Goal: Use online tool/utility: Utilize a website feature to perform a specific function

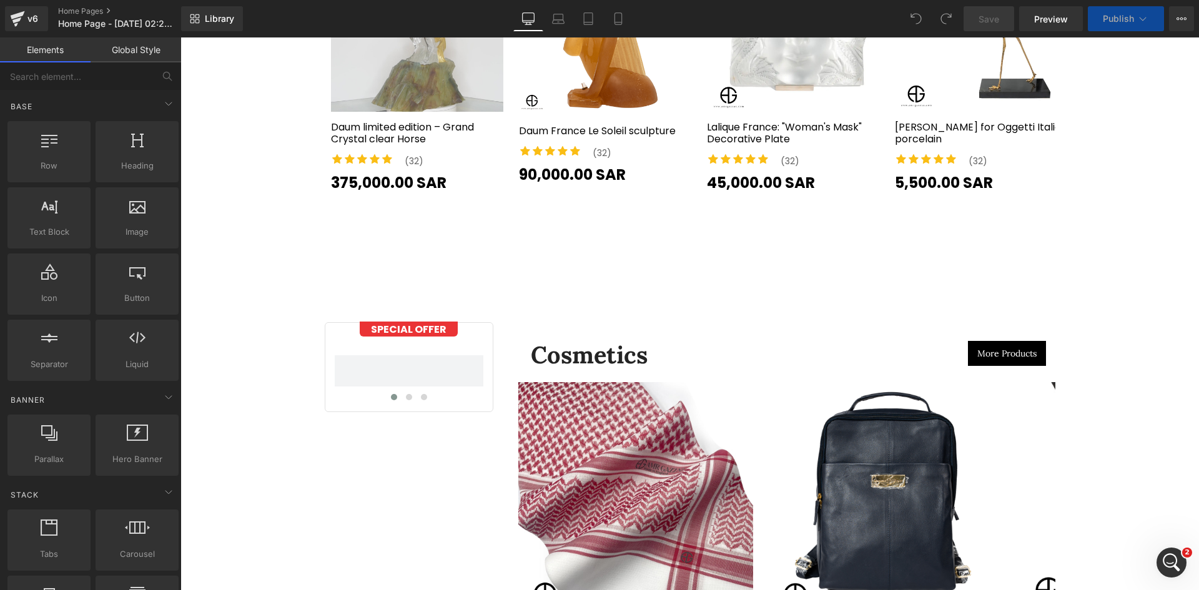
scroll to position [4164, 0]
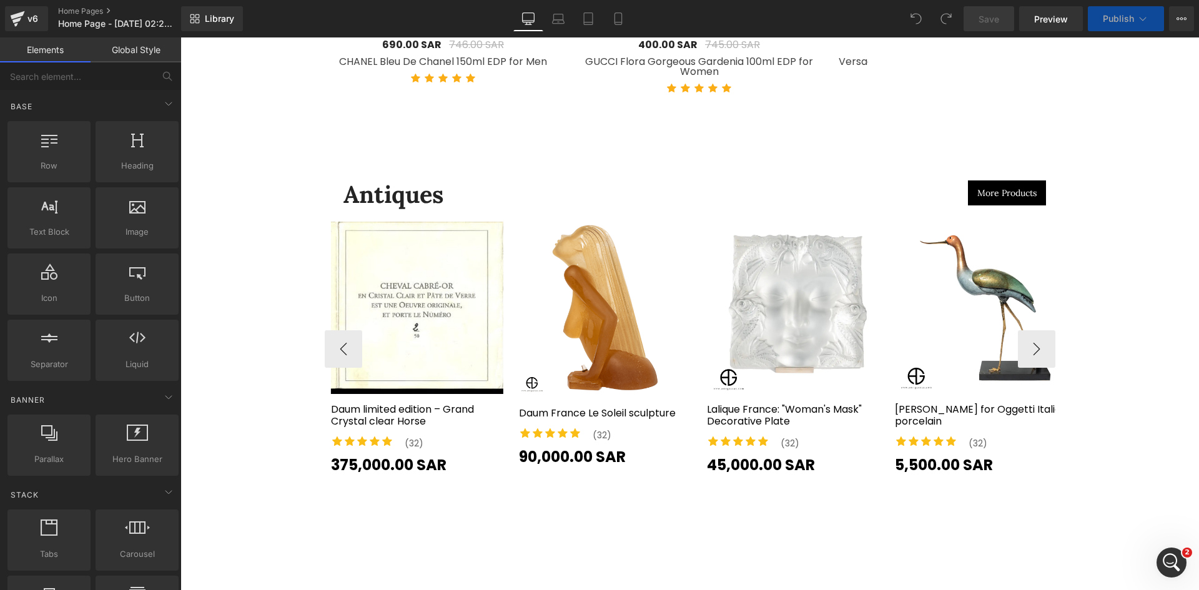
click at [602, 290] on div "Sale Off (P) Image" at bounding box center [605, 308] width 172 height 172
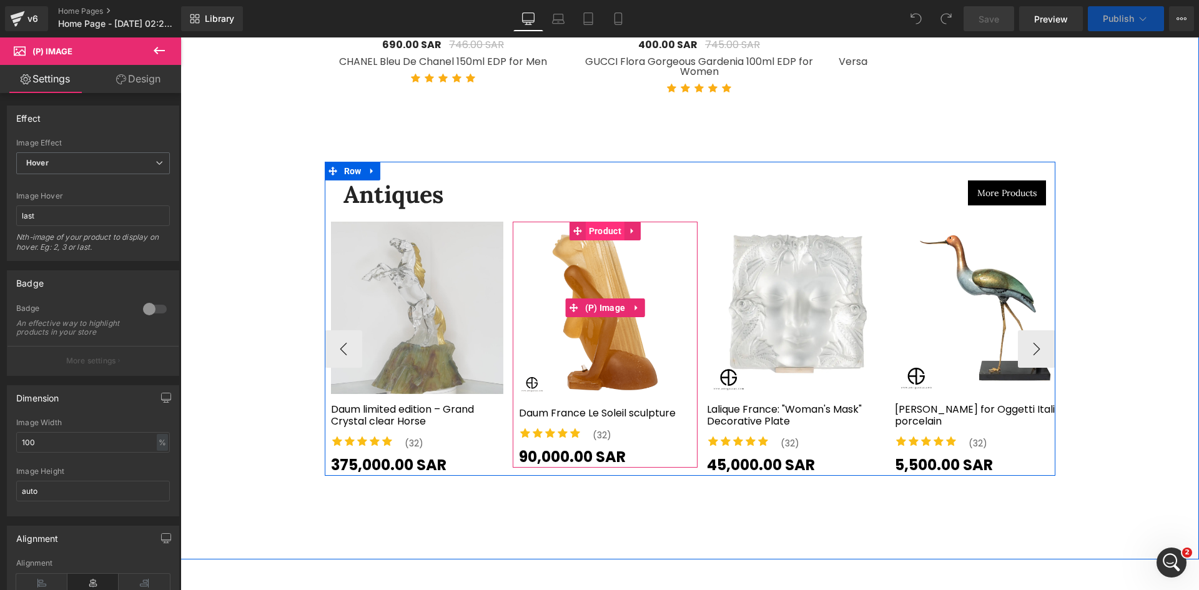
click at [600, 222] on span "Product" at bounding box center [605, 231] width 39 height 19
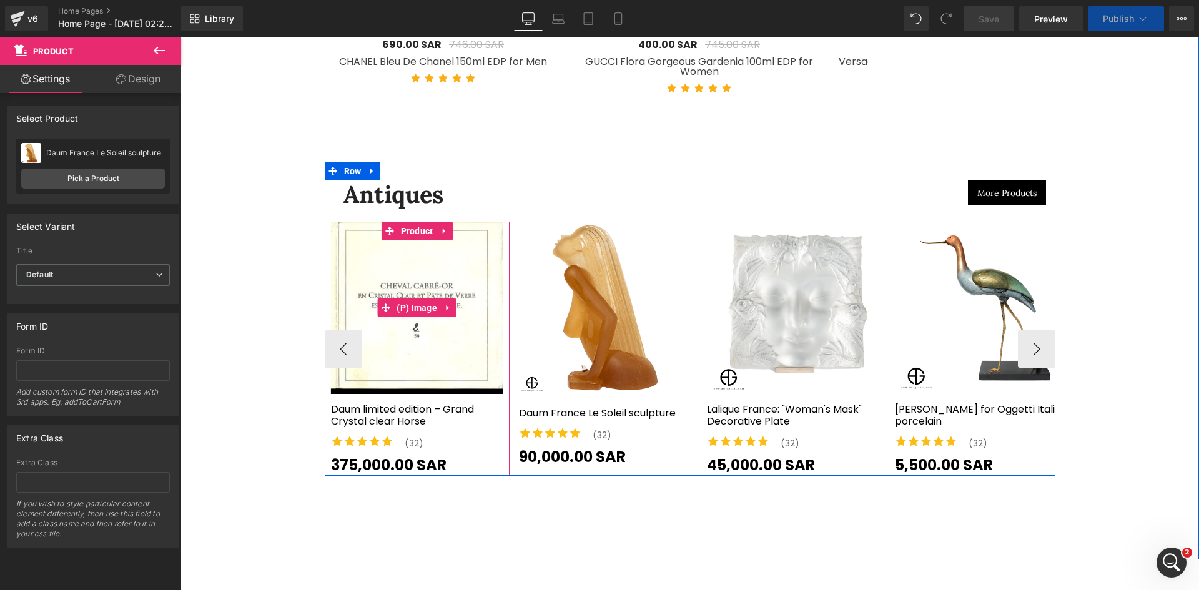
click at [416, 237] on img at bounding box center [417, 308] width 172 height 172
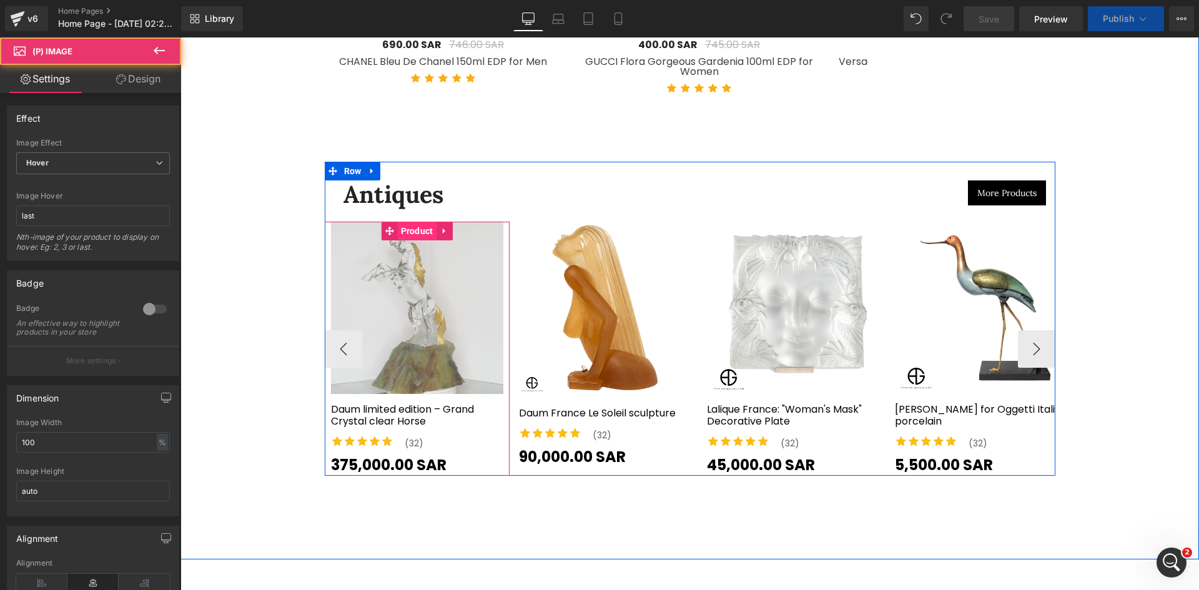
click at [403, 224] on span "Product" at bounding box center [417, 231] width 39 height 19
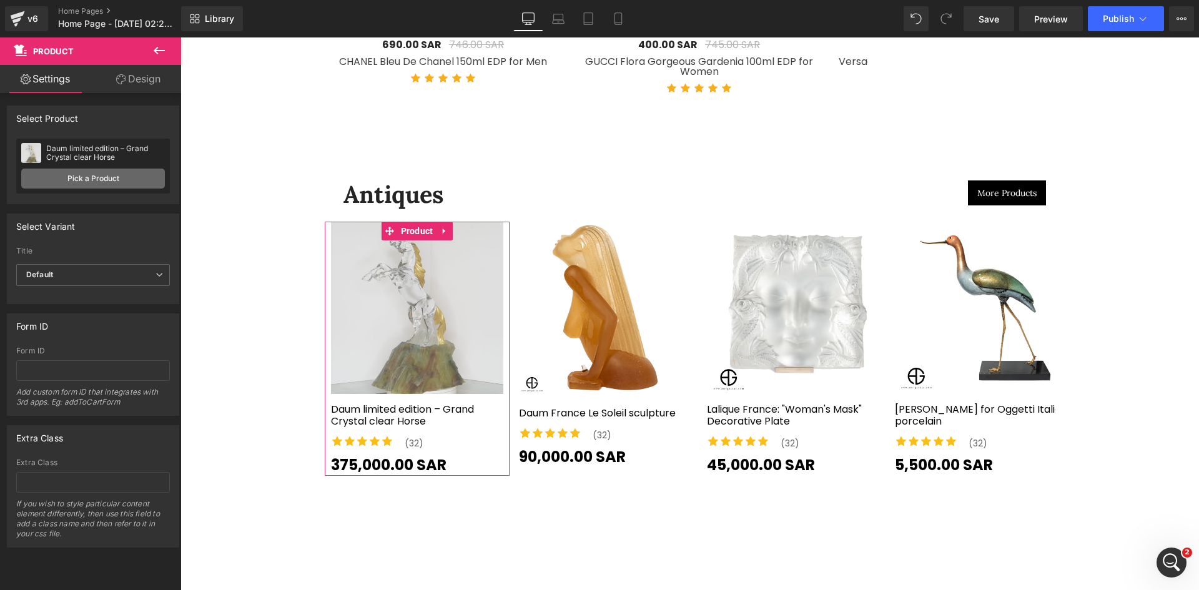
click at [99, 177] on link "Pick a Product" at bounding box center [93, 179] width 144 height 20
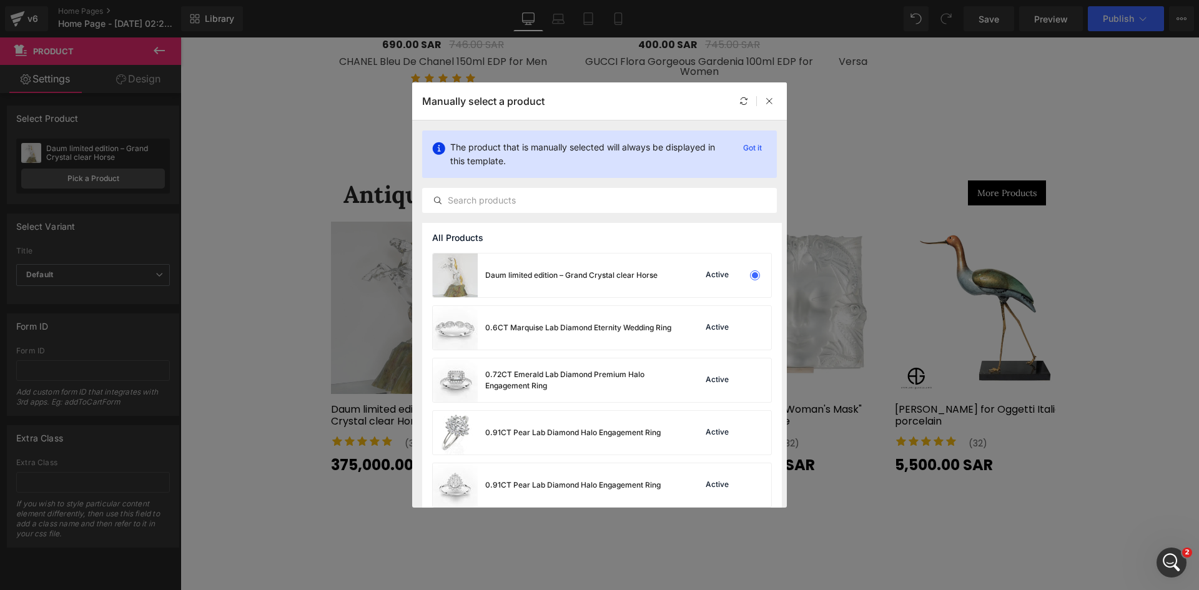
click at [633, 154] on p "The product that is manually selected will always be displayed in this template." at bounding box center [589, 154] width 278 height 27
drag, startPoint x: 907, startPoint y: 310, endPoint x: 889, endPoint y: 317, distance: 19.2
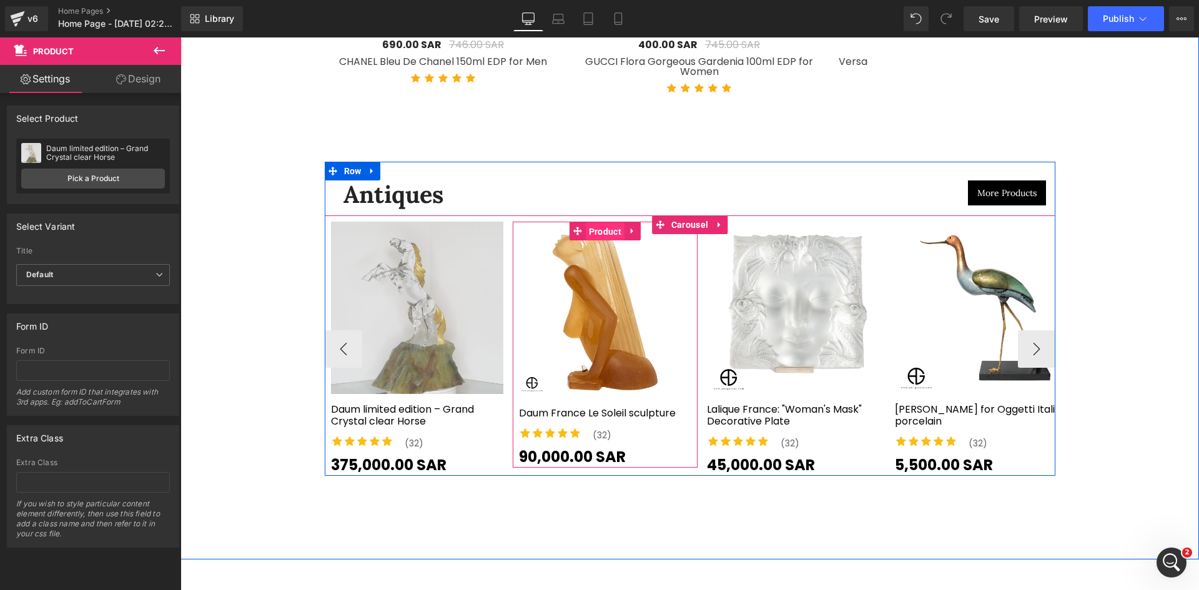
click at [587, 222] on span "Product" at bounding box center [605, 231] width 39 height 19
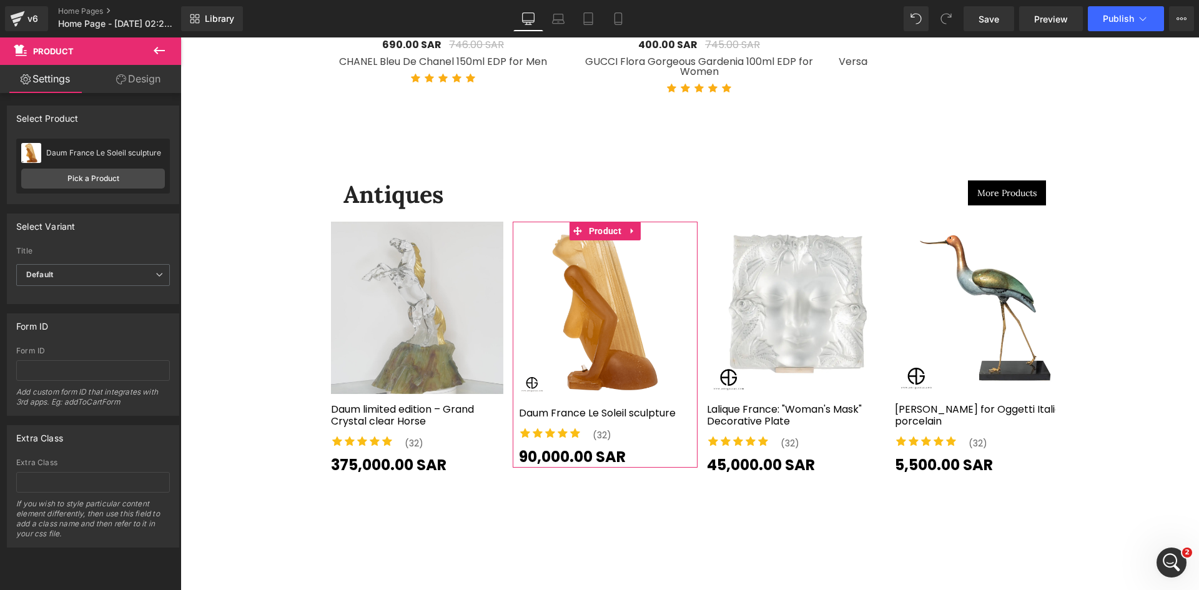
click at [122, 85] on link "Design" at bounding box center [138, 79] width 91 height 28
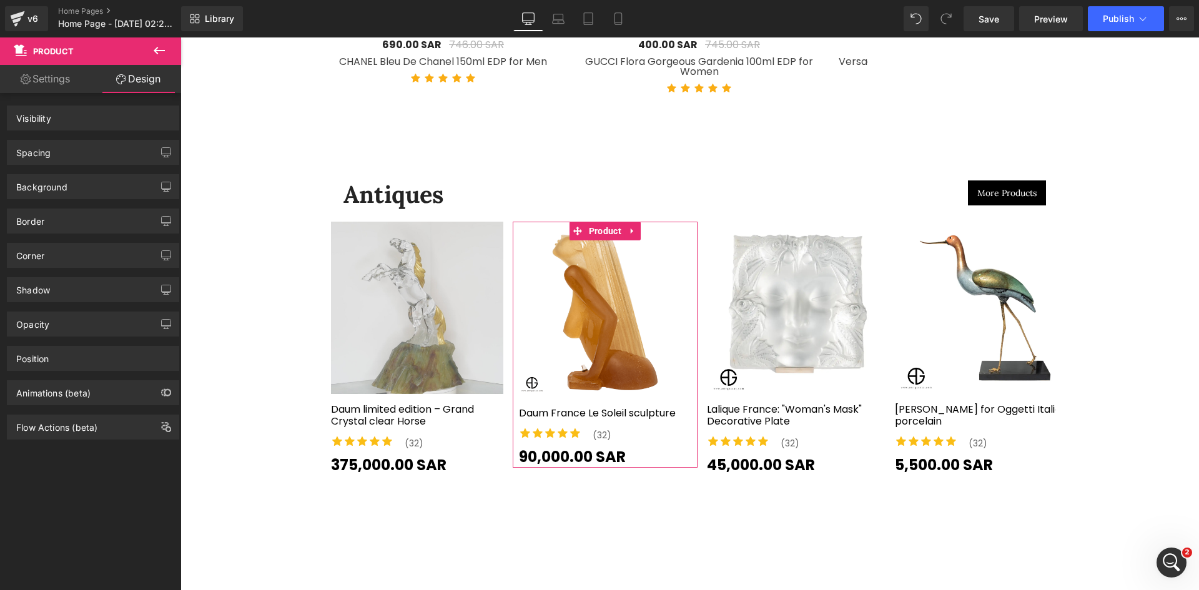
click at [51, 76] on link "Settings" at bounding box center [45, 79] width 91 height 28
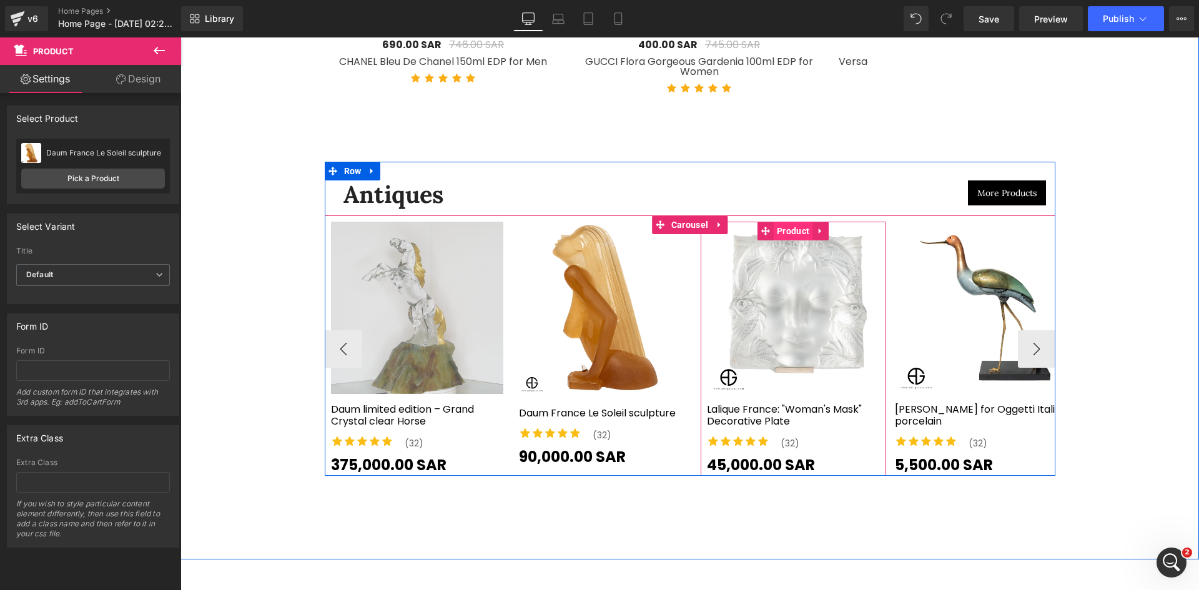
click at [789, 222] on span "Product" at bounding box center [793, 231] width 39 height 19
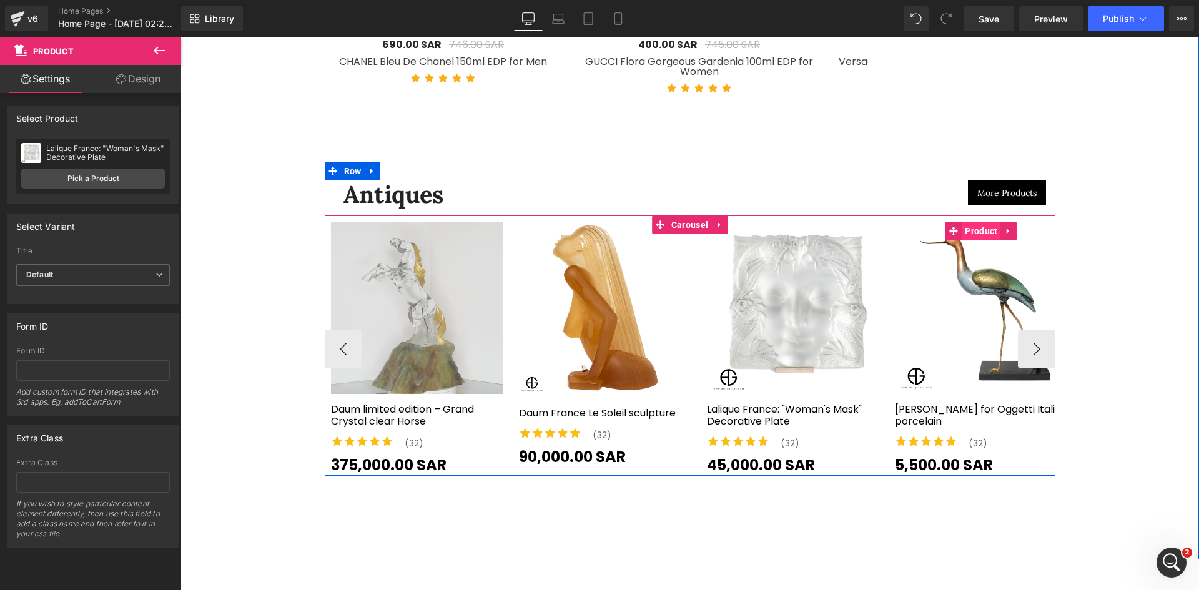
click at [971, 224] on span "Product" at bounding box center [981, 231] width 39 height 19
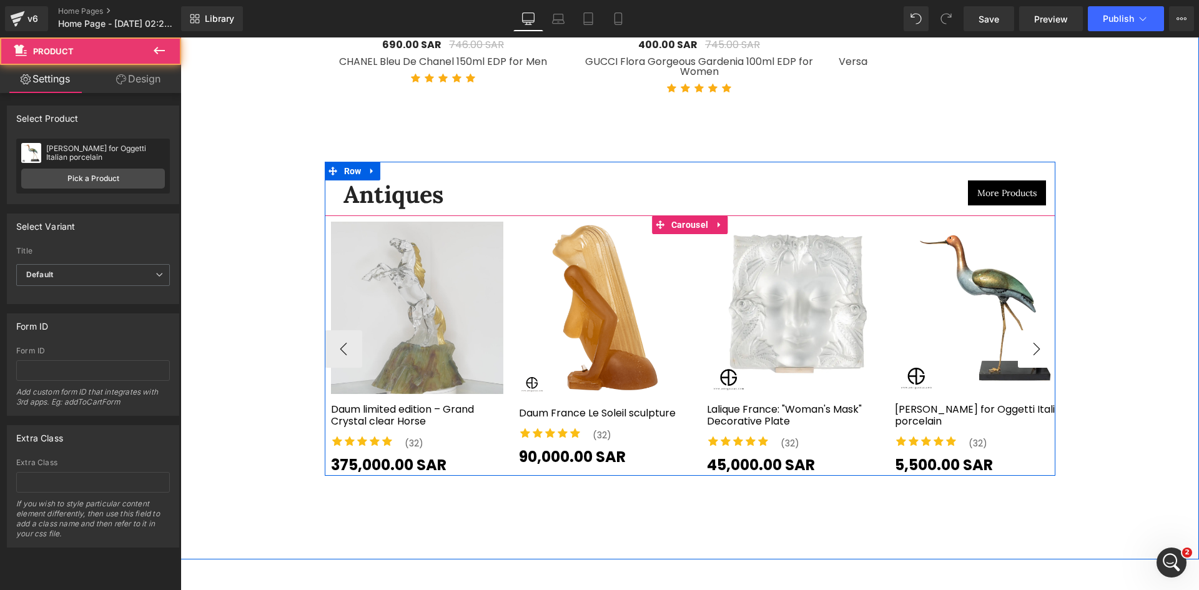
click at [1035, 330] on button "›" at bounding box center [1036, 348] width 37 height 37
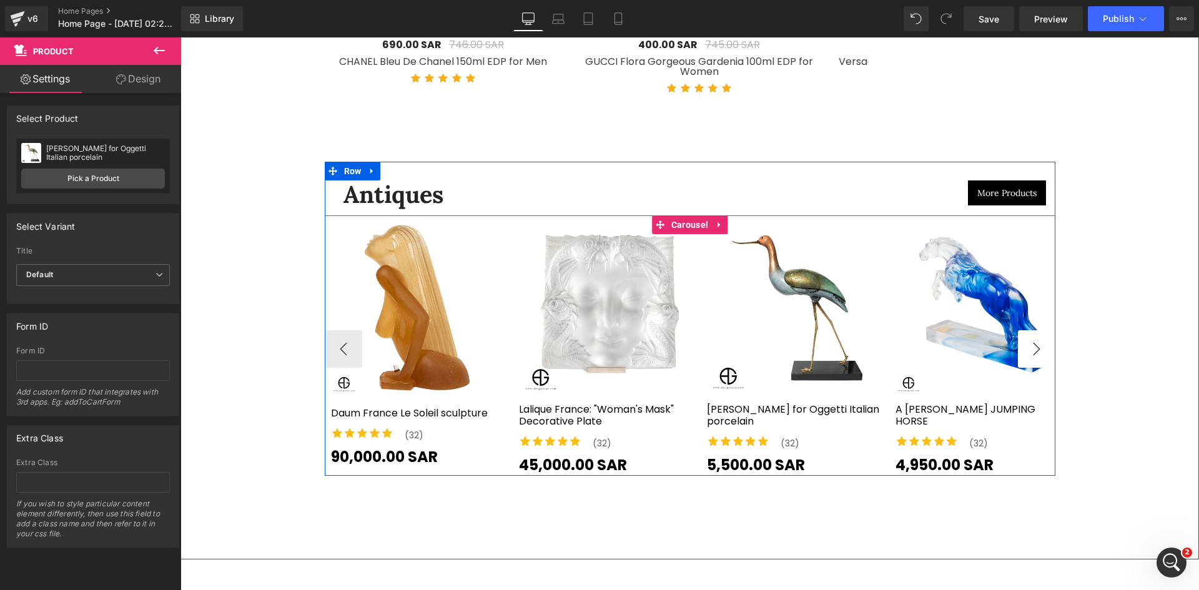
click at [1035, 330] on button "›" at bounding box center [1036, 348] width 37 height 37
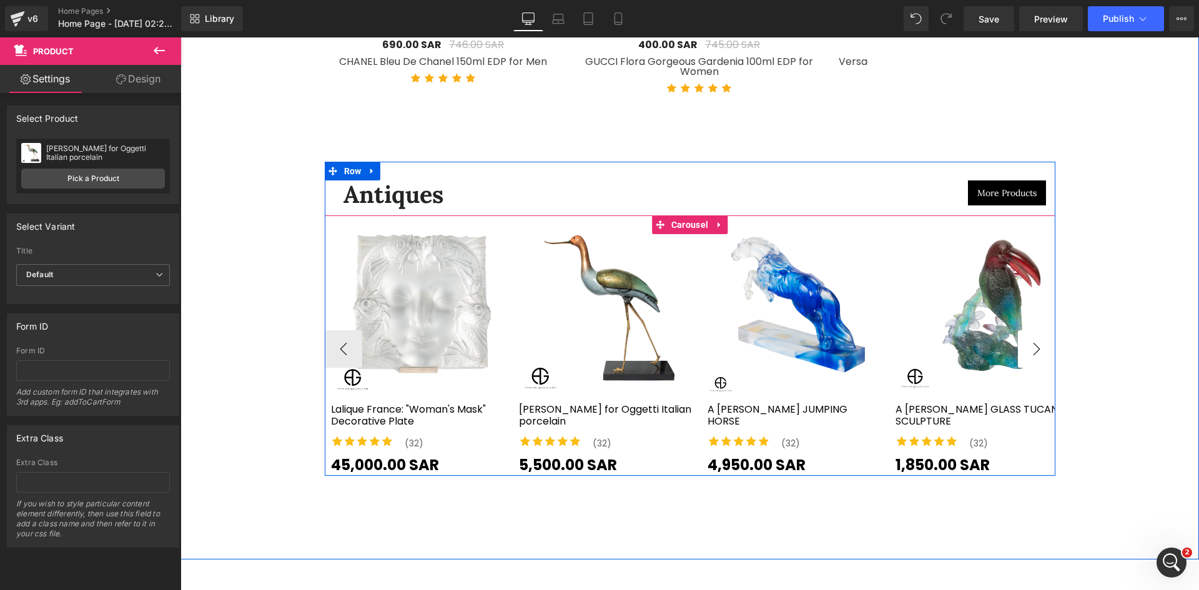
click at [1035, 330] on button "›" at bounding box center [1036, 348] width 37 height 37
click at [1026, 341] on button "›" at bounding box center [1036, 348] width 37 height 37
click at [1032, 344] on button "›" at bounding box center [1036, 348] width 37 height 37
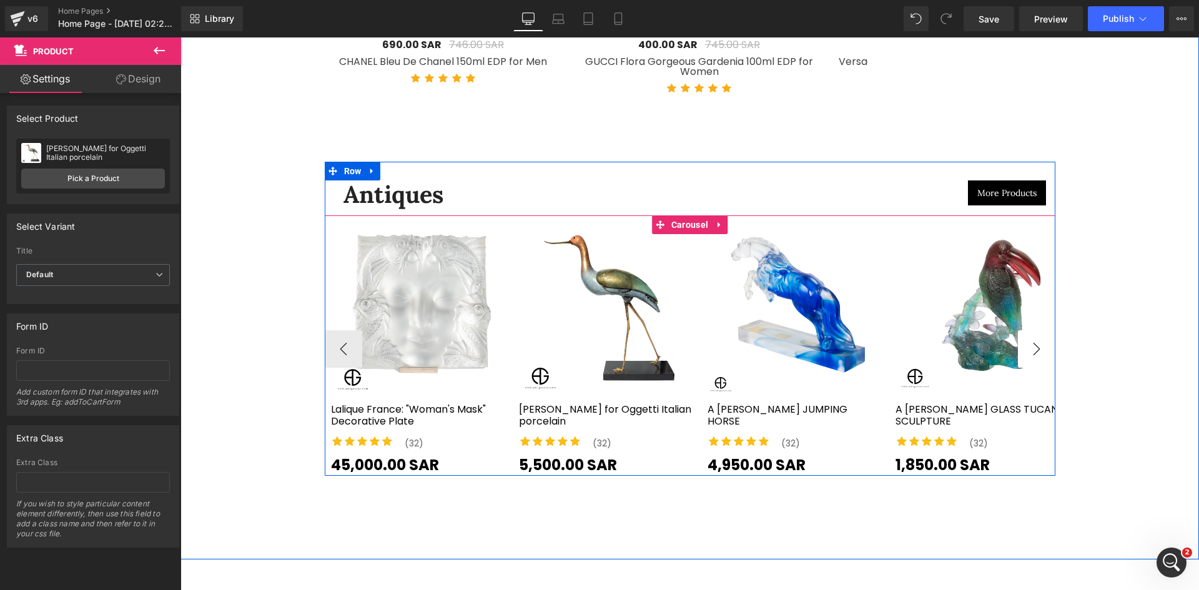
click at [1032, 344] on button "›" at bounding box center [1036, 348] width 37 height 37
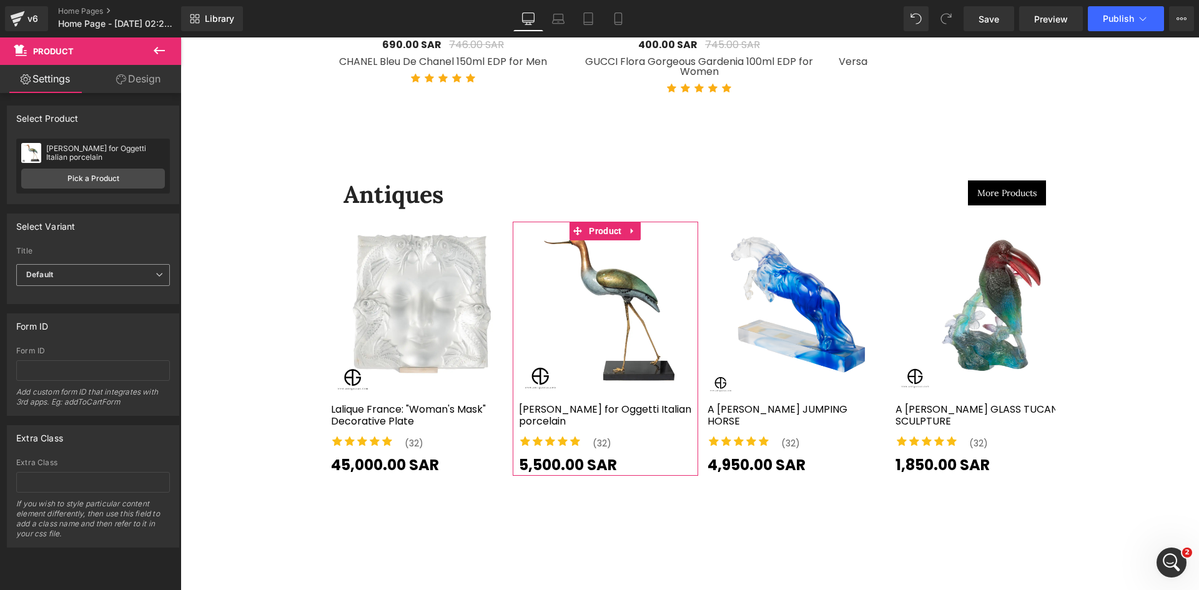
click at [130, 265] on span "Default" at bounding box center [93, 275] width 154 height 22
click at [130, 265] on span "Default" at bounding box center [90, 275] width 149 height 22
click at [120, 78] on icon at bounding box center [121, 79] width 10 height 10
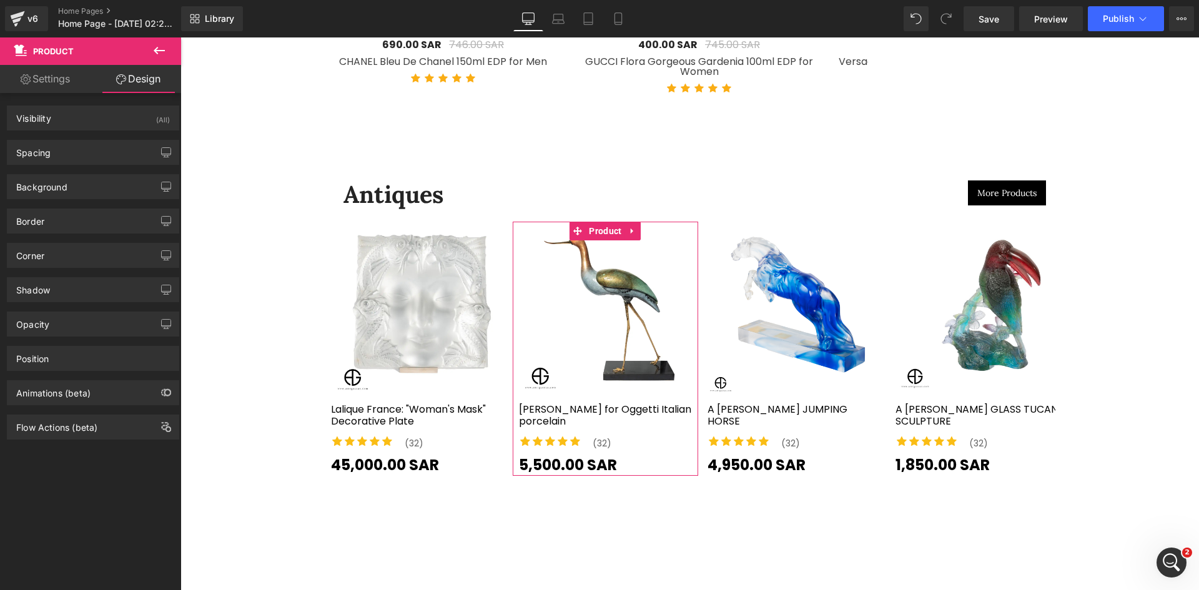
click at [48, 77] on link "Settings" at bounding box center [45, 79] width 91 height 28
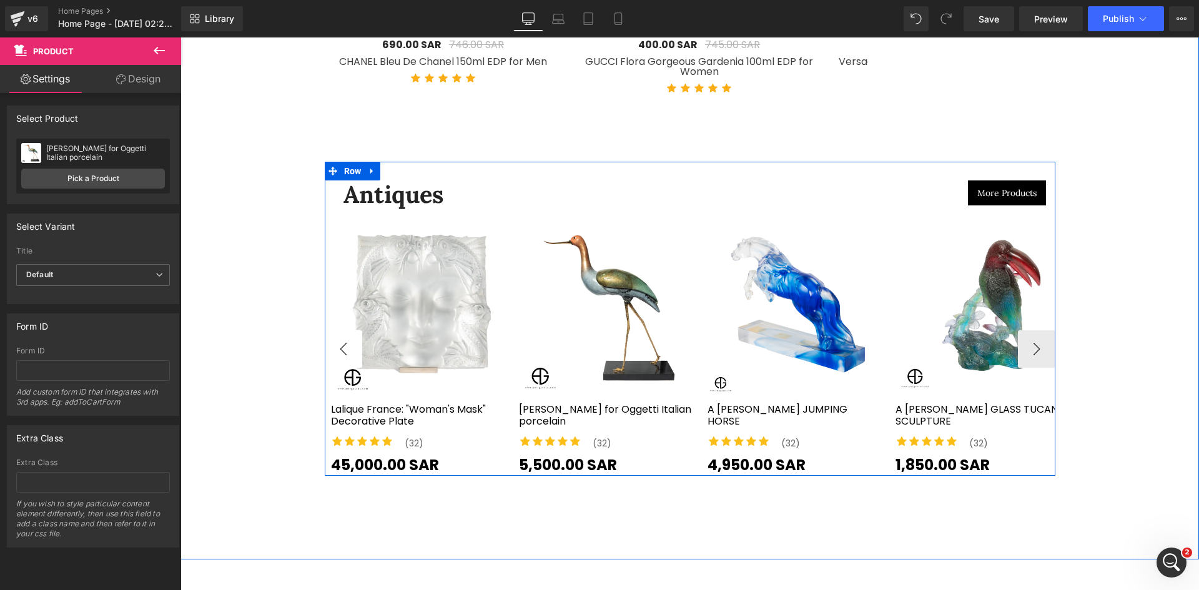
click at [343, 336] on button "‹" at bounding box center [343, 348] width 37 height 37
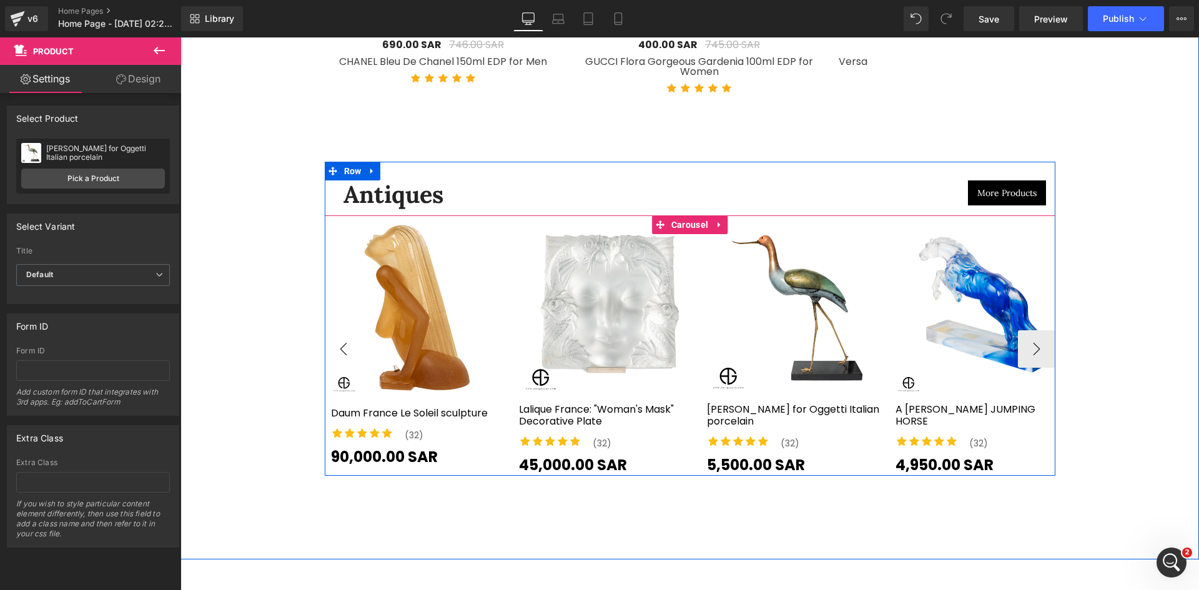
click at [343, 336] on button "‹" at bounding box center [343, 348] width 37 height 37
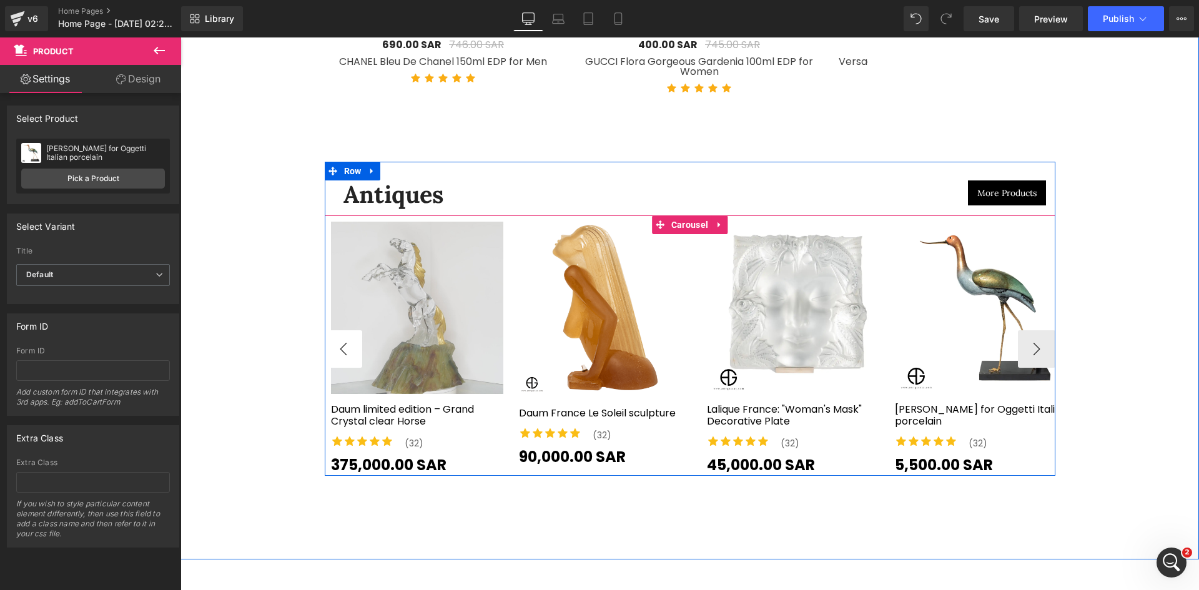
click at [343, 336] on button "‹" at bounding box center [343, 348] width 37 height 37
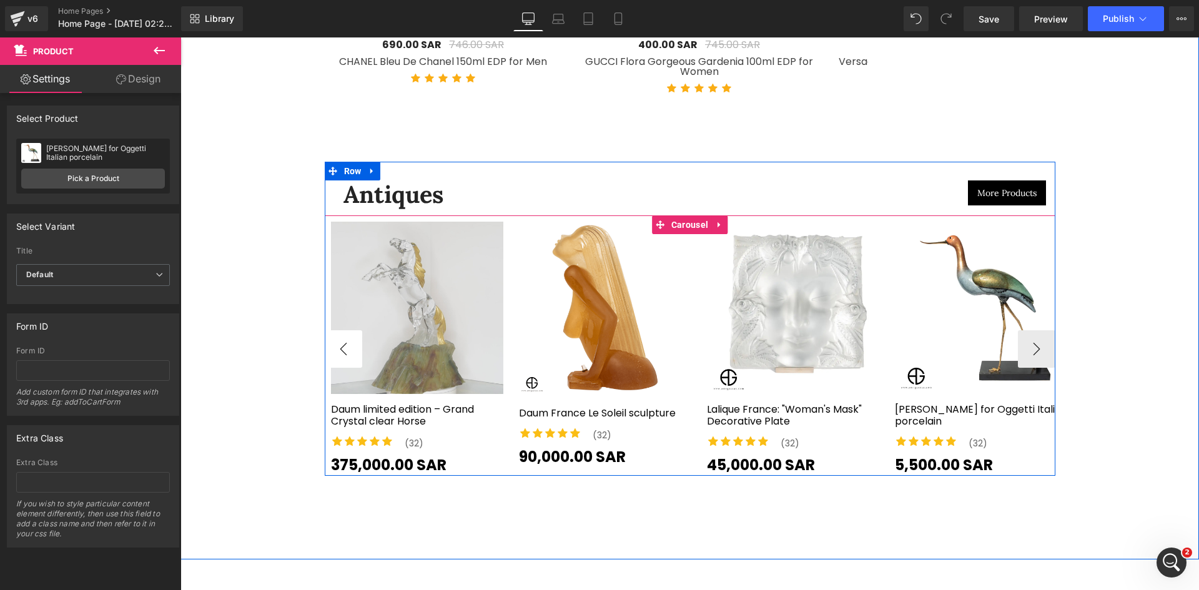
click at [343, 336] on button "‹" at bounding box center [343, 348] width 37 height 37
click at [415, 225] on span "Product" at bounding box center [417, 231] width 39 height 19
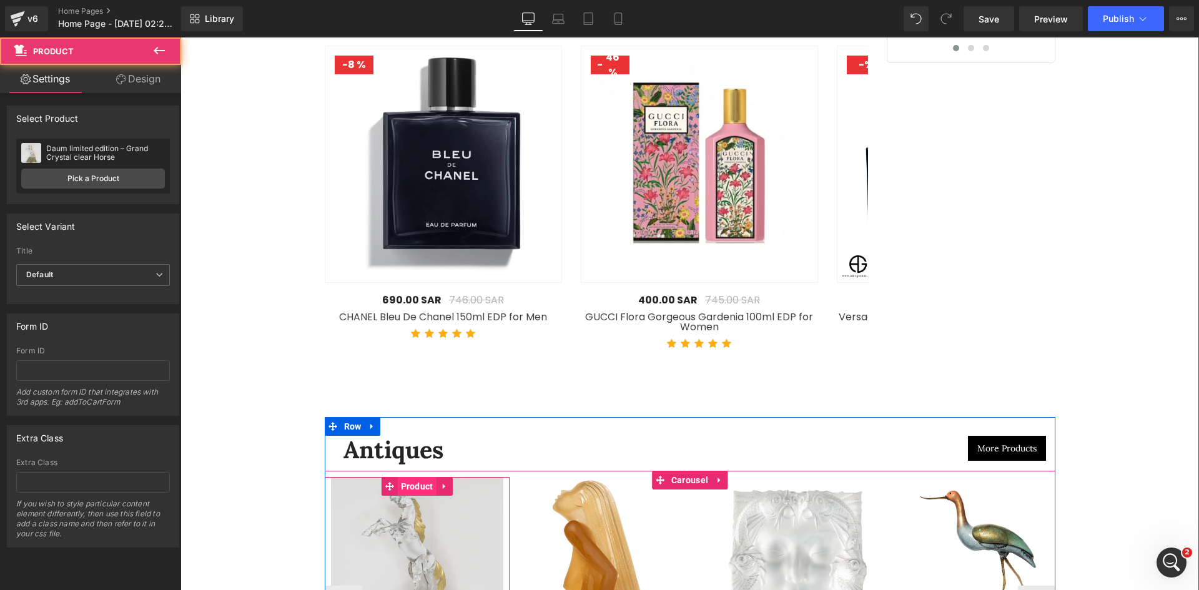
scroll to position [3643, 0]
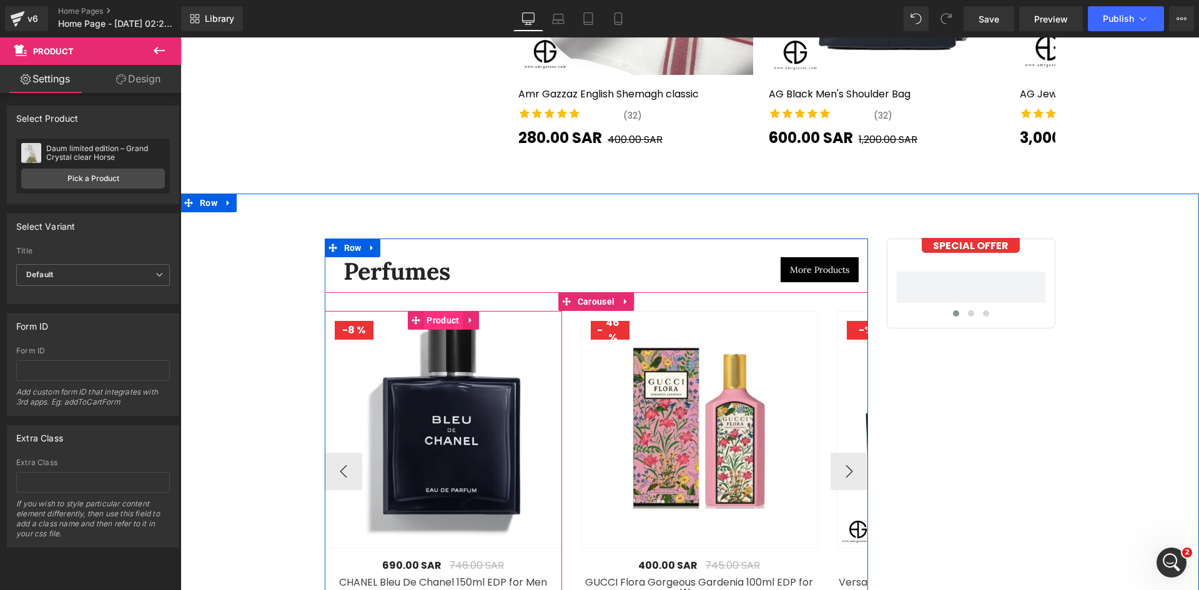
click at [442, 316] on span "Product" at bounding box center [442, 320] width 39 height 19
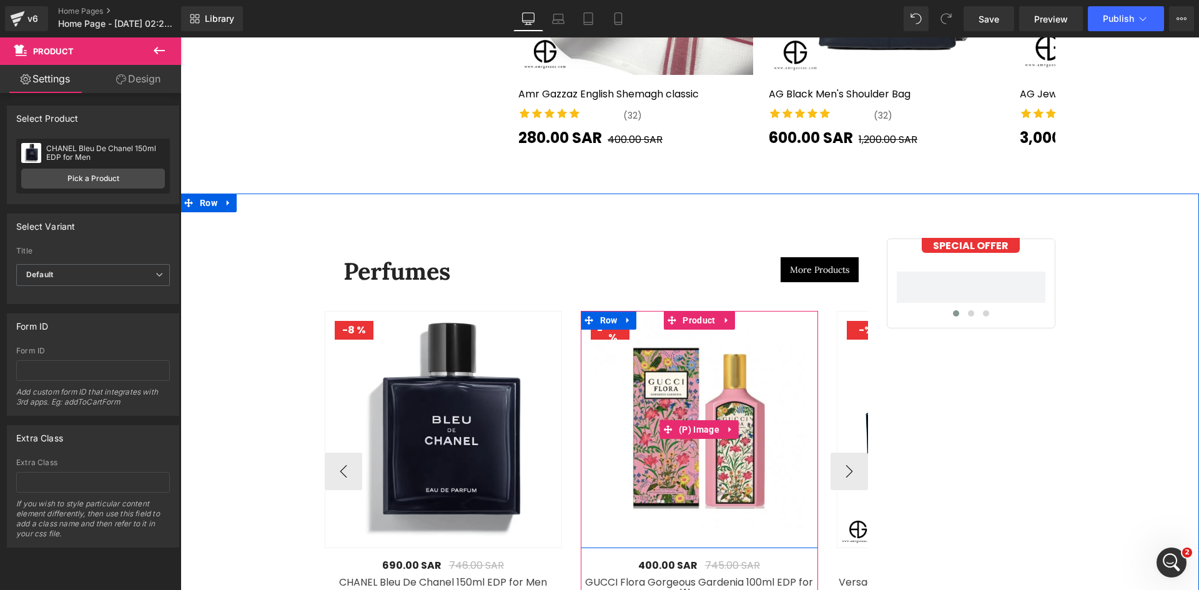
scroll to position [3852, 0]
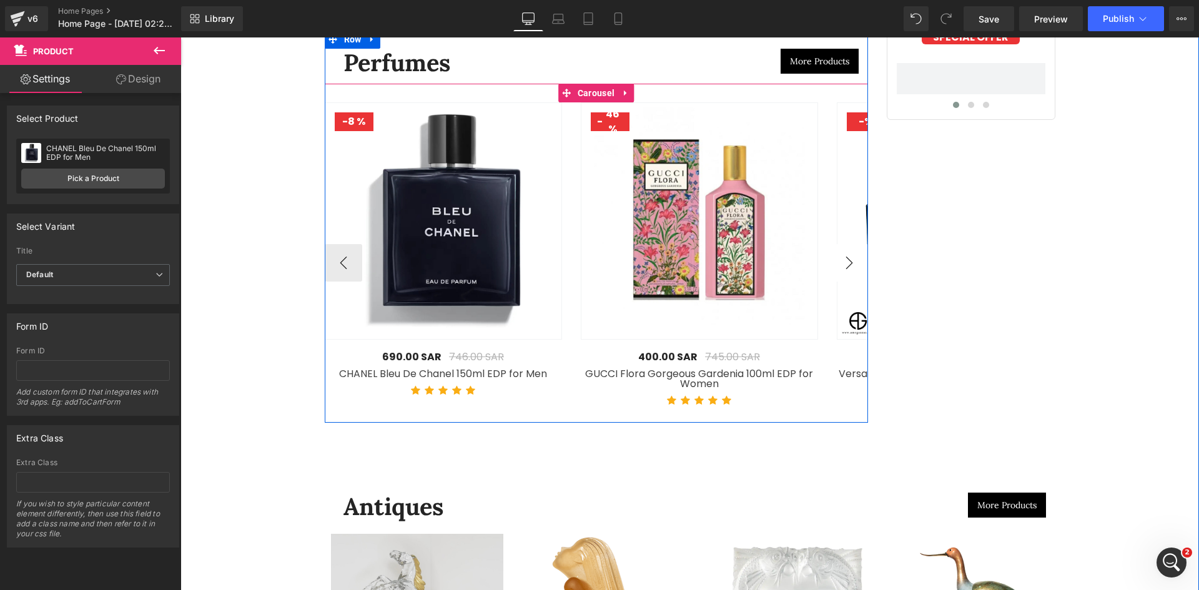
click at [858, 262] on button "›" at bounding box center [849, 262] width 37 height 37
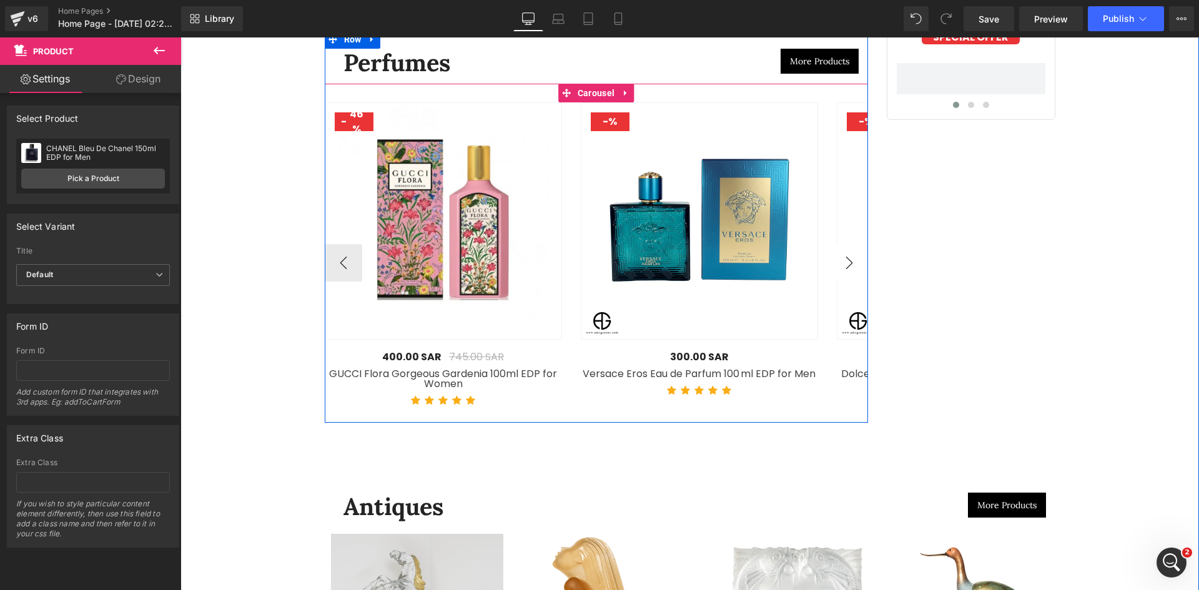
click at [858, 262] on button "›" at bounding box center [849, 262] width 37 height 37
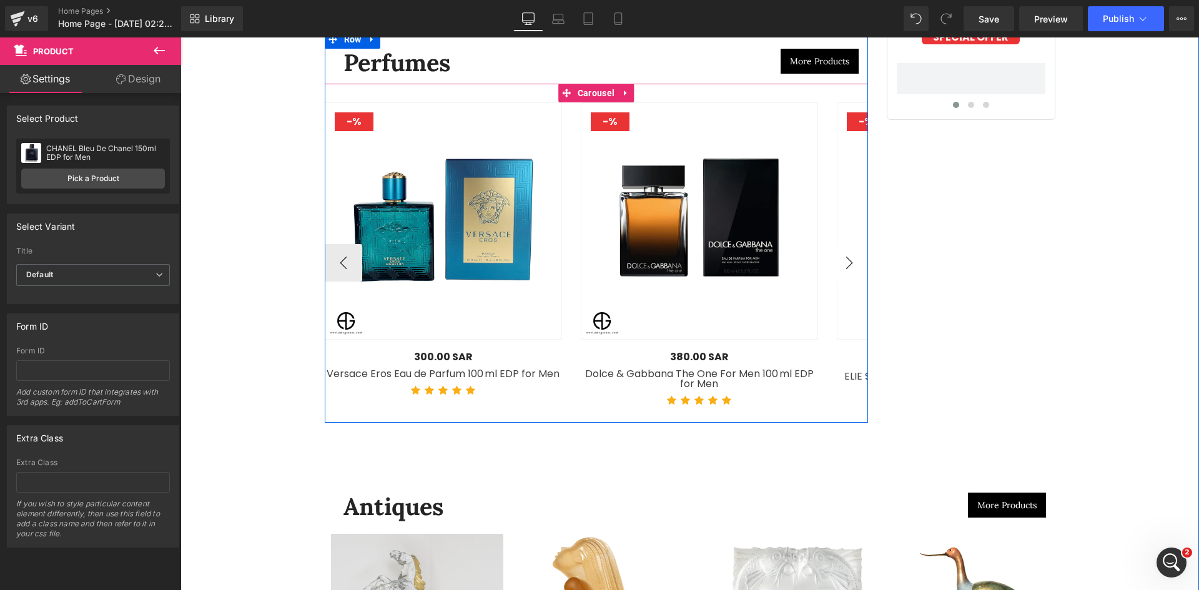
click at [858, 262] on button "›" at bounding box center [849, 262] width 37 height 37
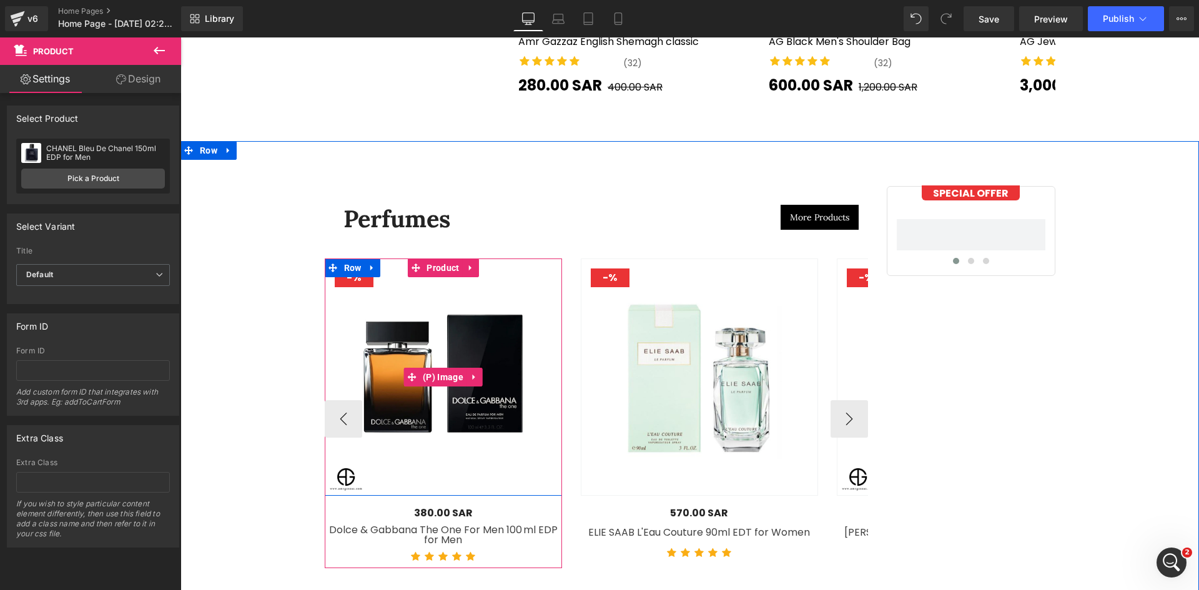
scroll to position [3747, 0]
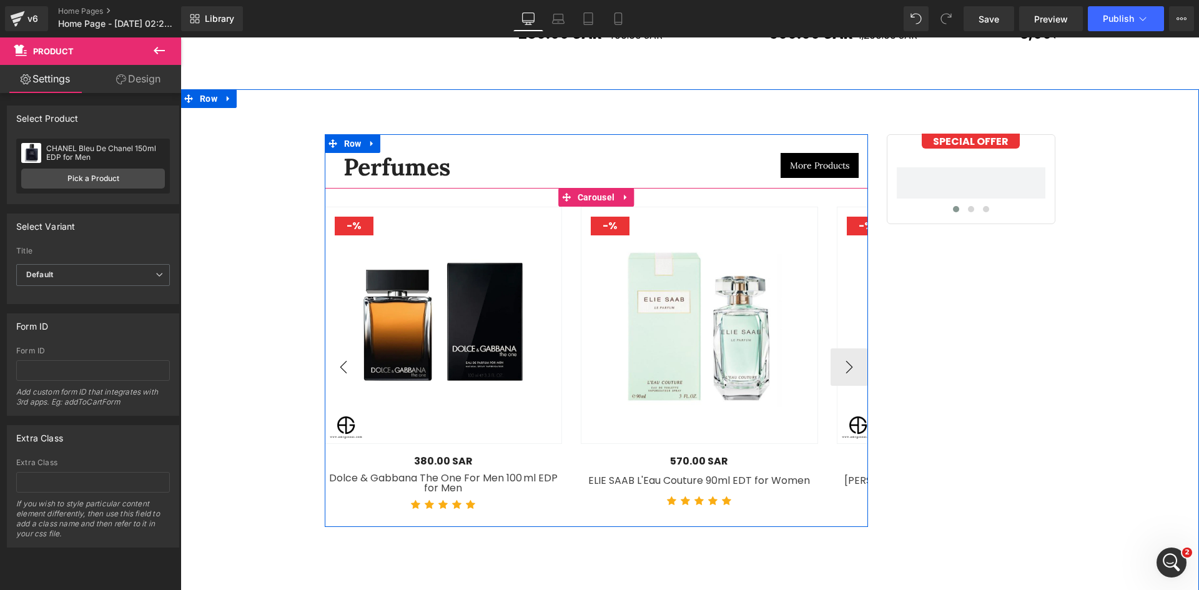
click at [330, 356] on button "‹" at bounding box center [343, 367] width 37 height 37
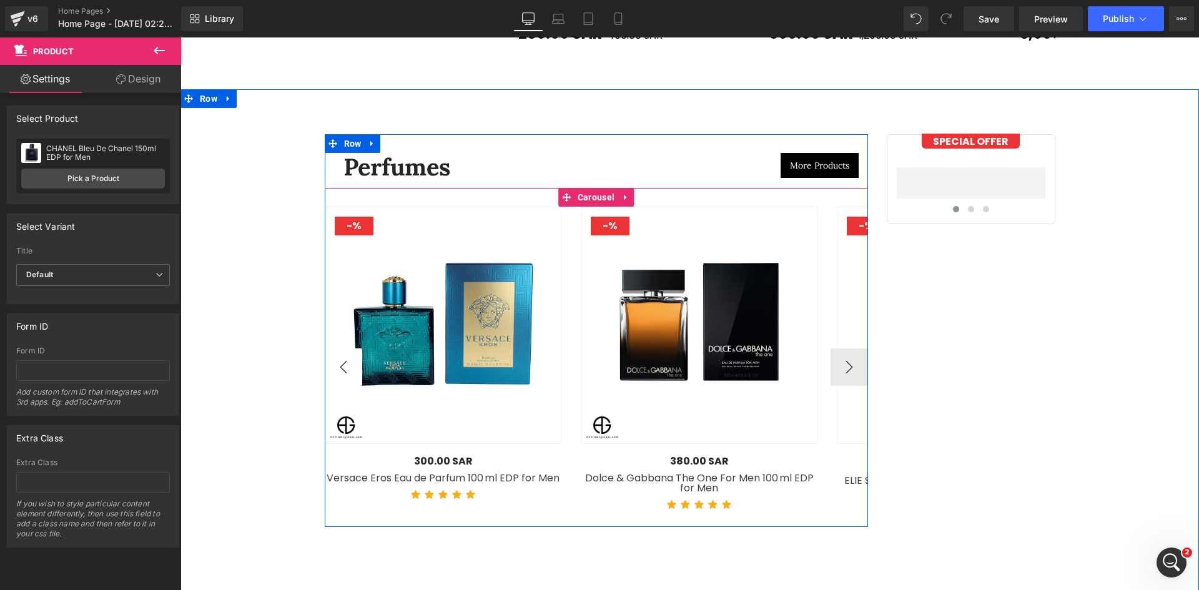
click at [330, 356] on button "‹" at bounding box center [343, 367] width 37 height 37
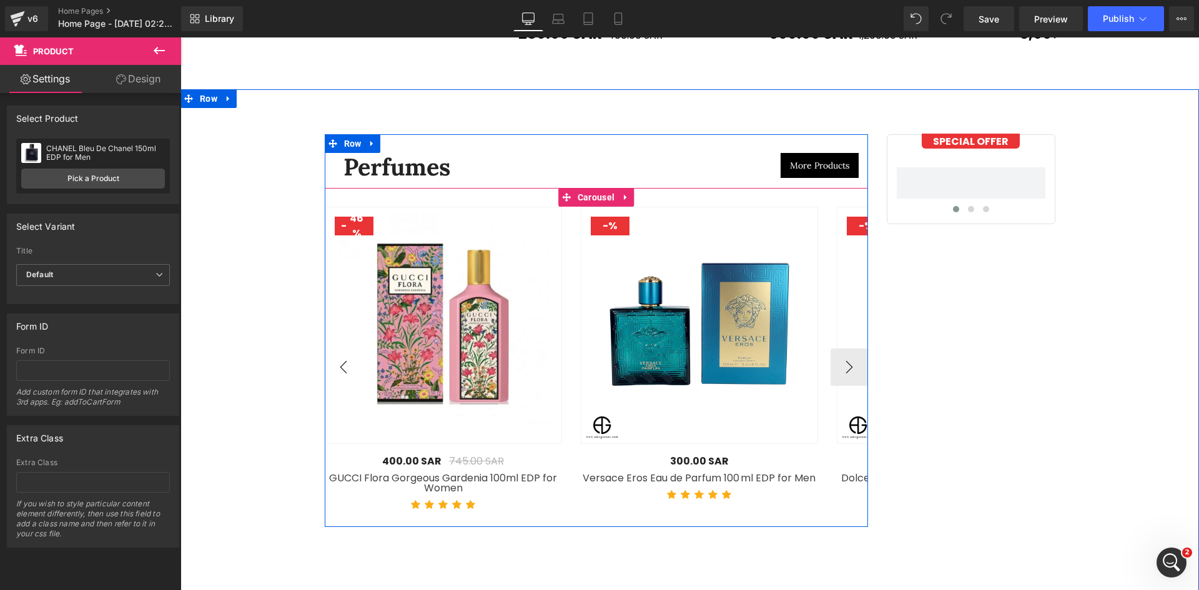
click at [330, 356] on button "‹" at bounding box center [343, 367] width 37 height 37
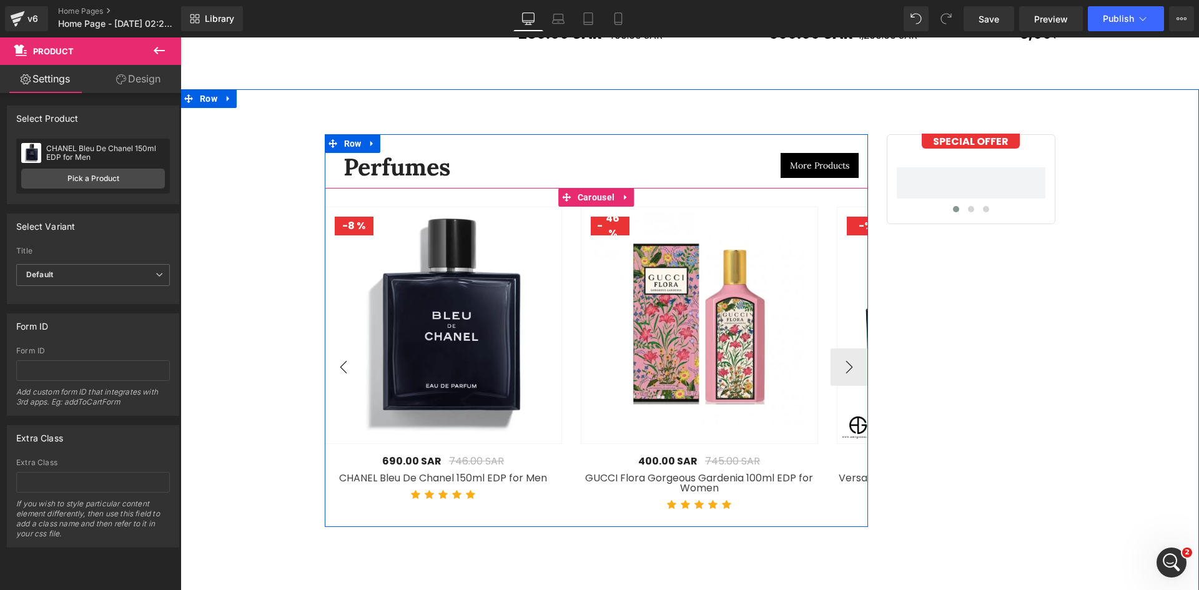
click at [330, 356] on button "‹" at bounding box center [343, 367] width 37 height 37
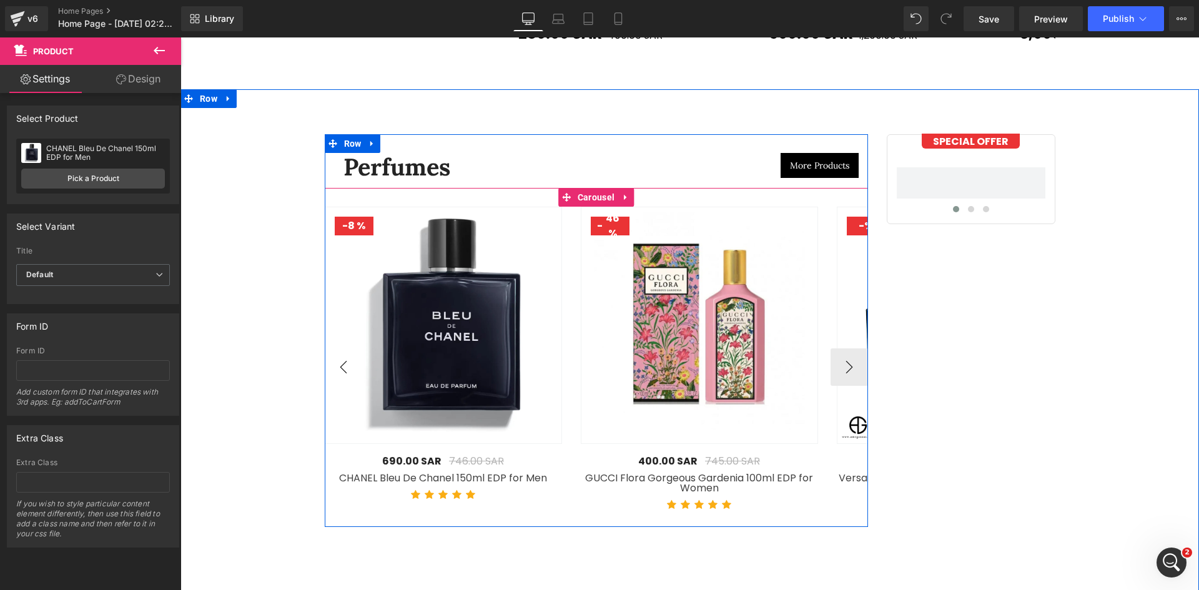
click at [330, 356] on button "‹" at bounding box center [343, 367] width 37 height 37
click at [444, 207] on span "Product" at bounding box center [442, 216] width 39 height 19
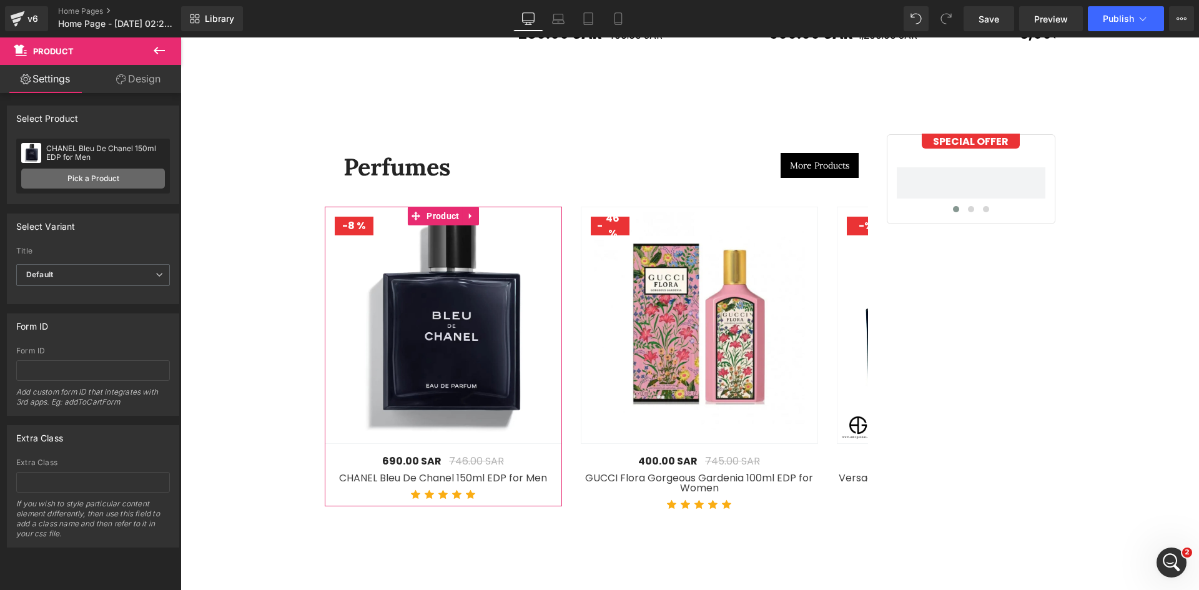
click at [136, 178] on link "Pick a Product" at bounding box center [93, 179] width 144 height 20
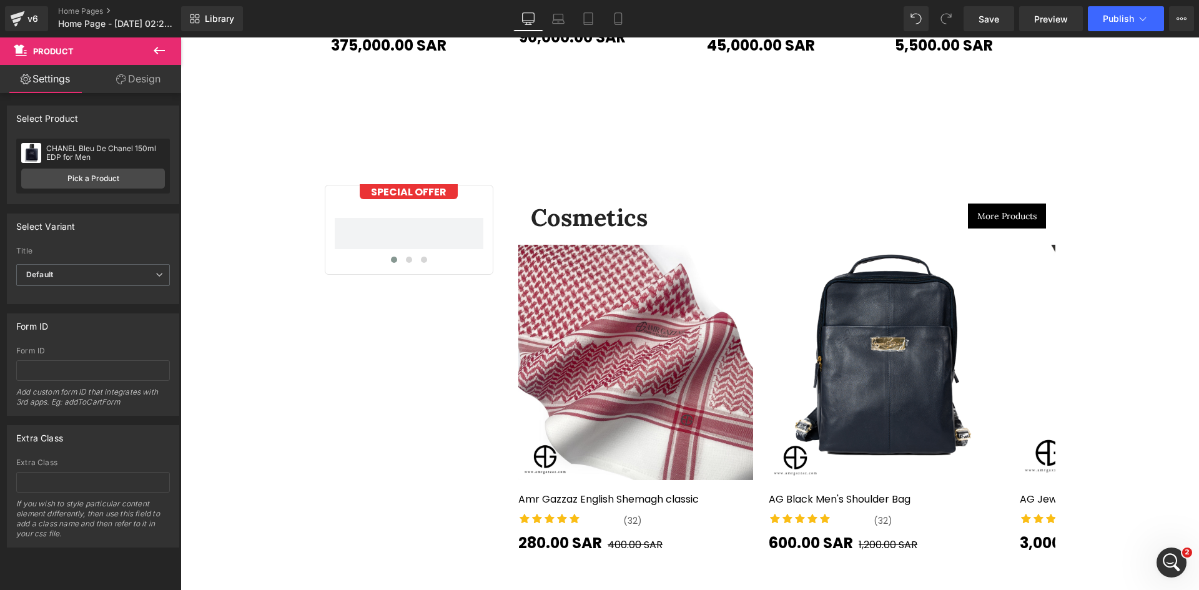
scroll to position [4580, 0]
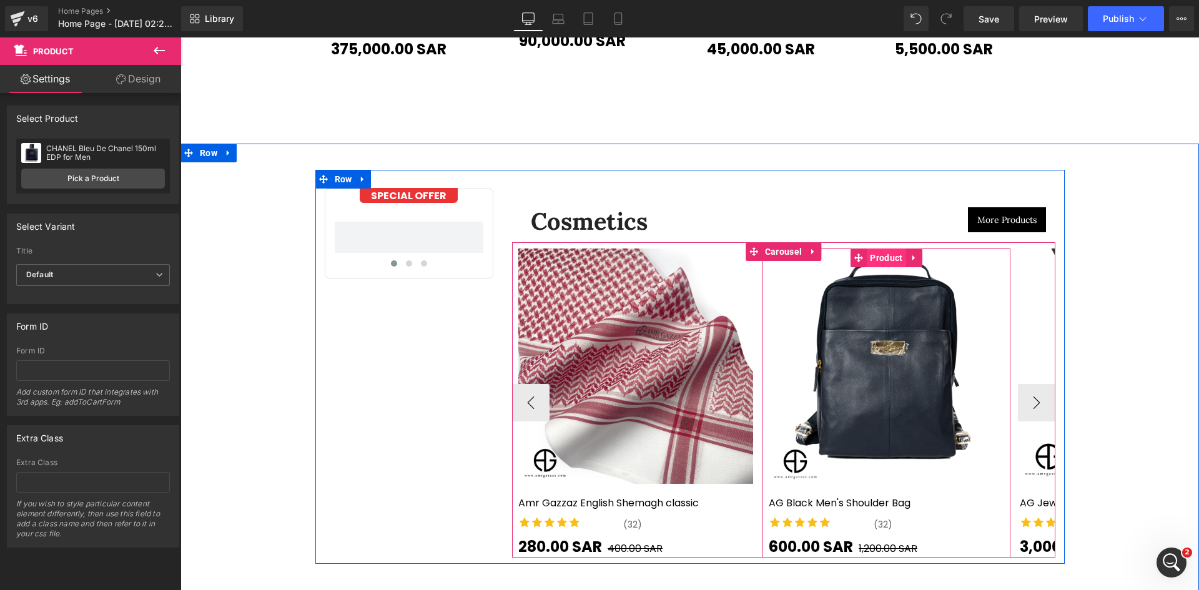
click at [884, 249] on span "Product" at bounding box center [886, 258] width 39 height 19
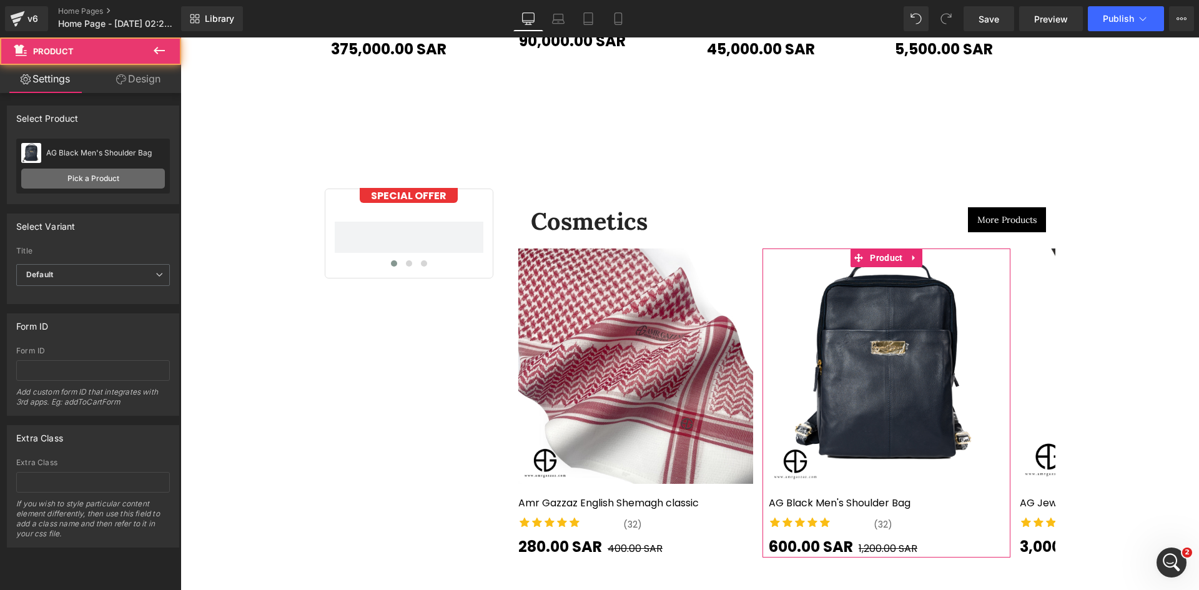
click at [62, 180] on link "Pick a Product" at bounding box center [93, 179] width 144 height 20
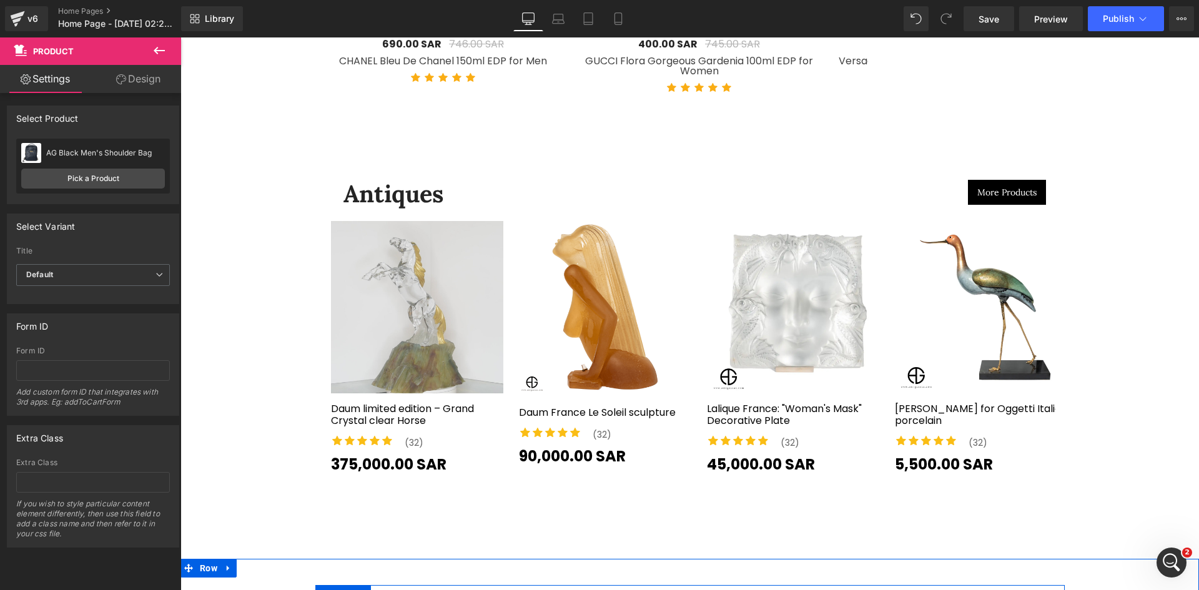
scroll to position [4164, 0]
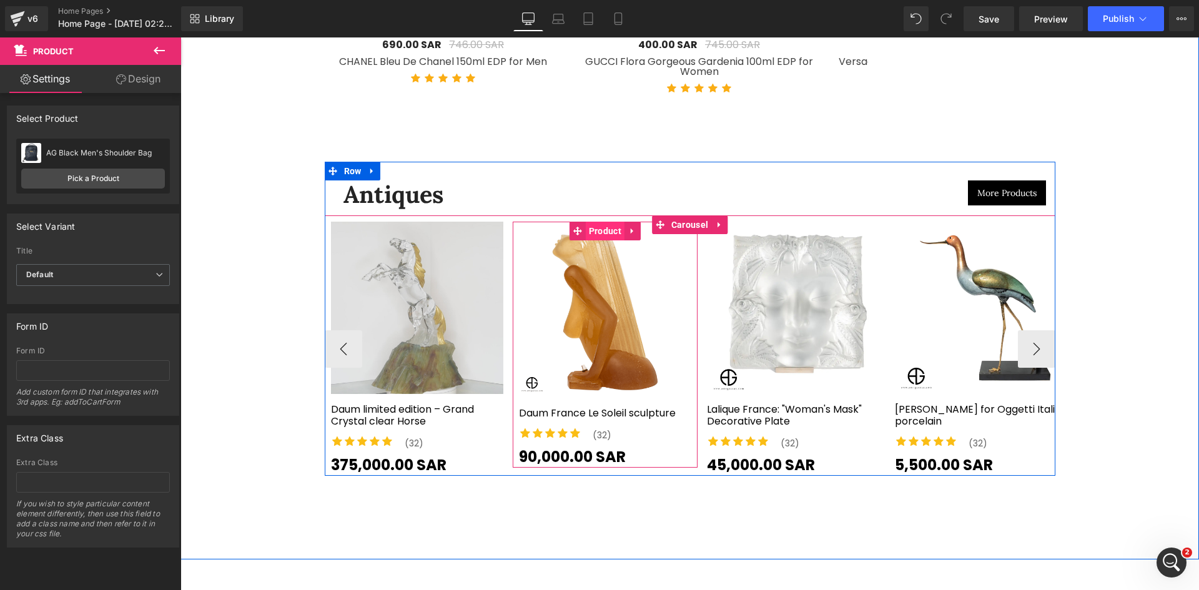
click at [600, 222] on span "Product" at bounding box center [605, 231] width 39 height 19
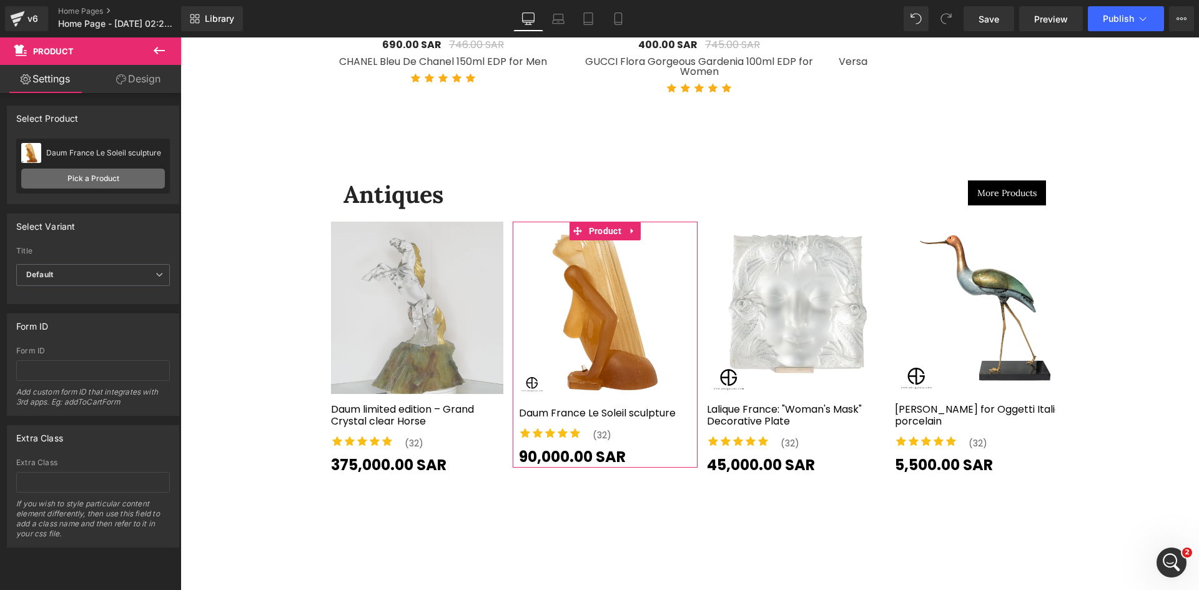
click at [99, 174] on link "Pick a Product" at bounding box center [93, 179] width 144 height 20
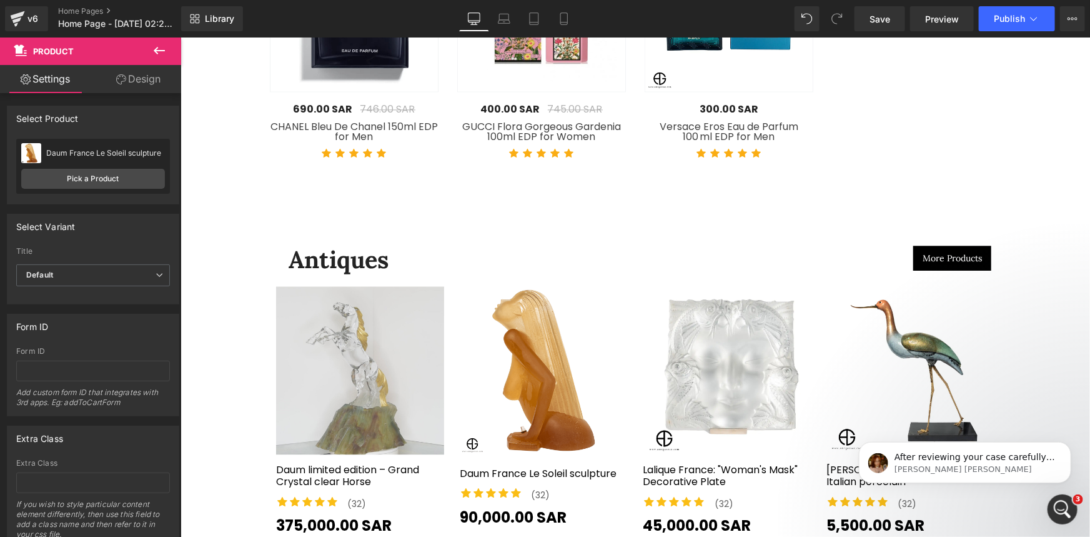
scroll to position [3608, 0]
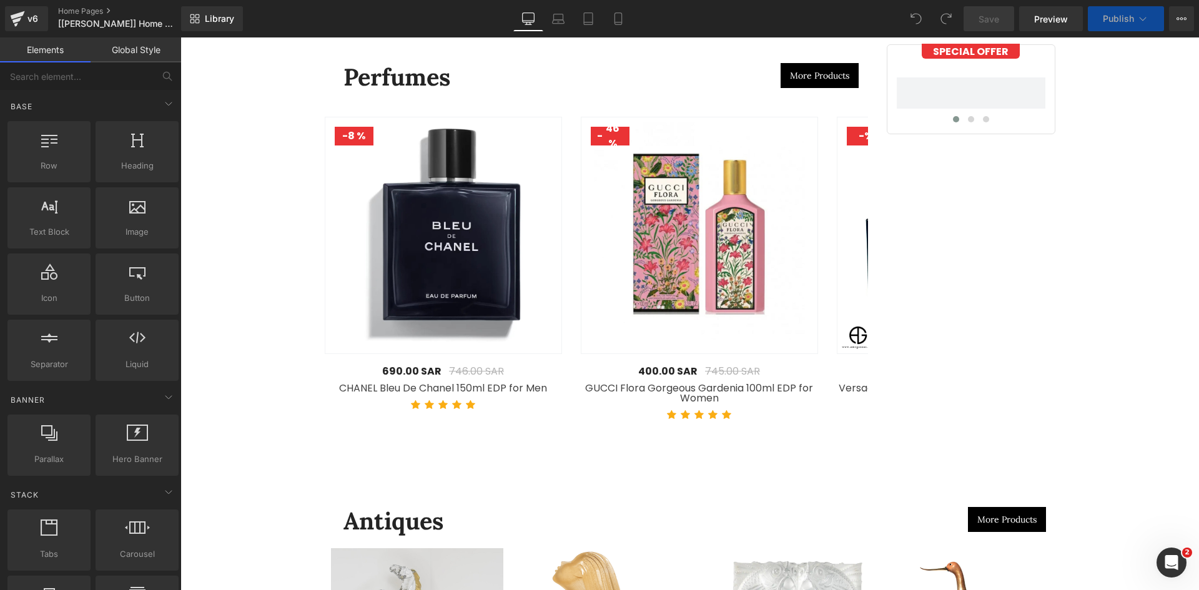
scroll to position [3747, 0]
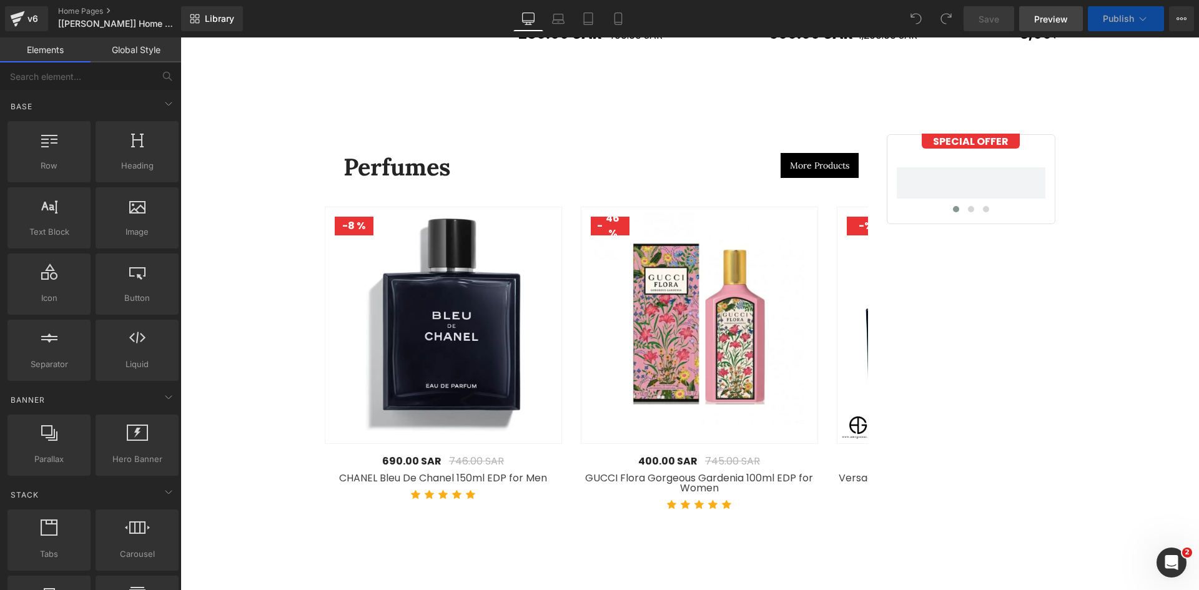
click at [1047, 22] on span "Preview" at bounding box center [1051, 18] width 34 height 13
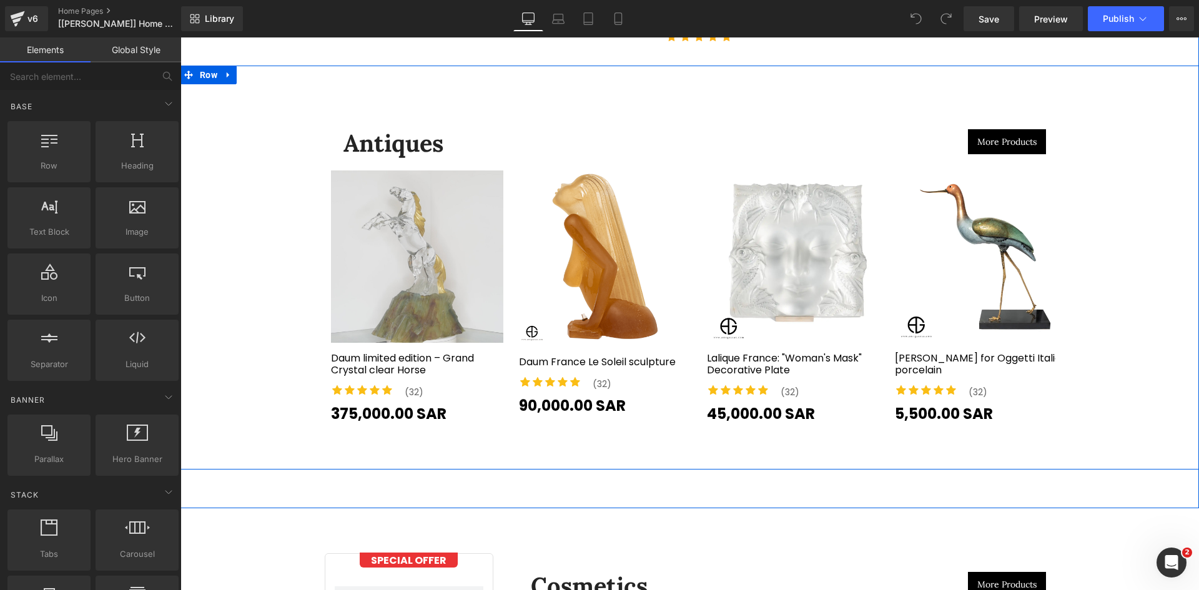
scroll to position [4060, 0]
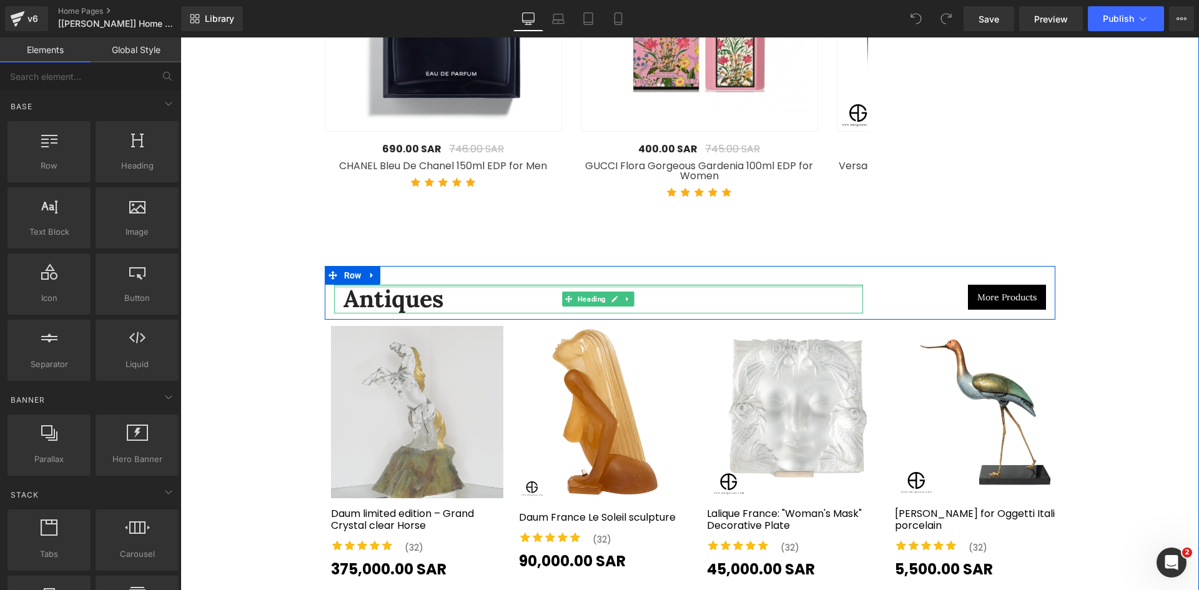
click at [522, 285] on div at bounding box center [599, 286] width 530 height 3
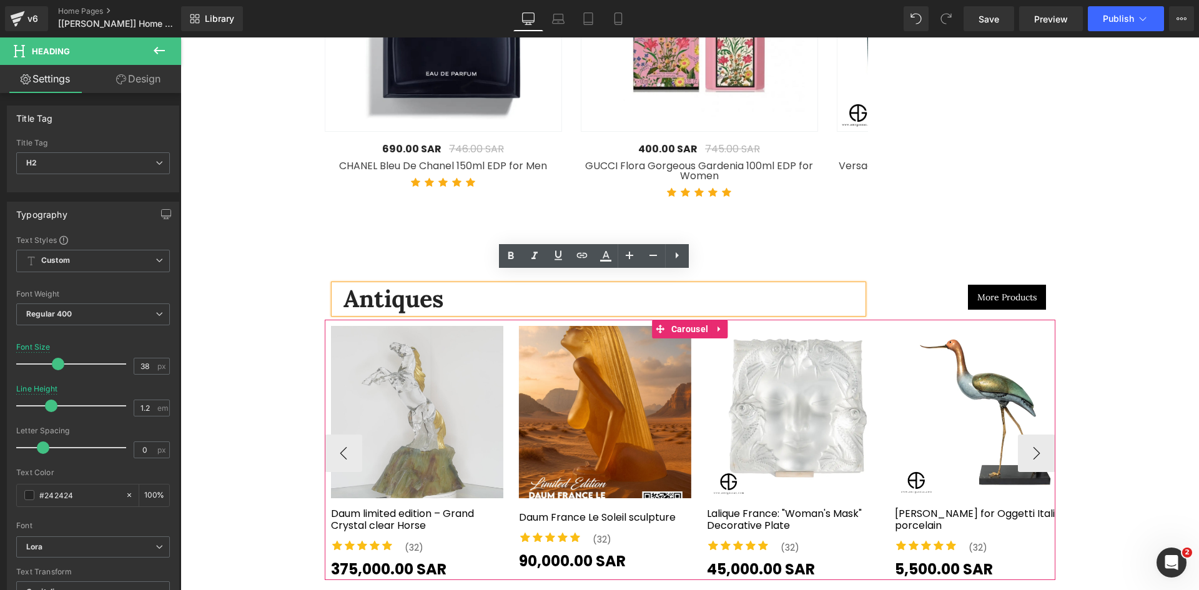
click at [180, 37] on div at bounding box center [180, 37] width 0 height 0
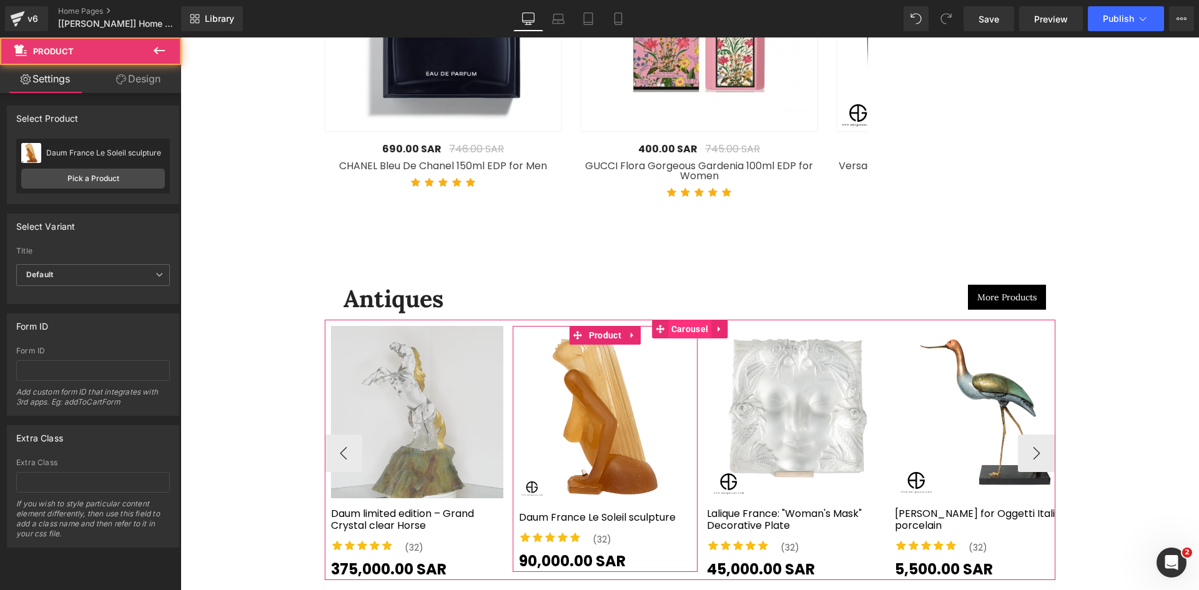
click at [680, 322] on span "Carousel" at bounding box center [689, 329] width 43 height 19
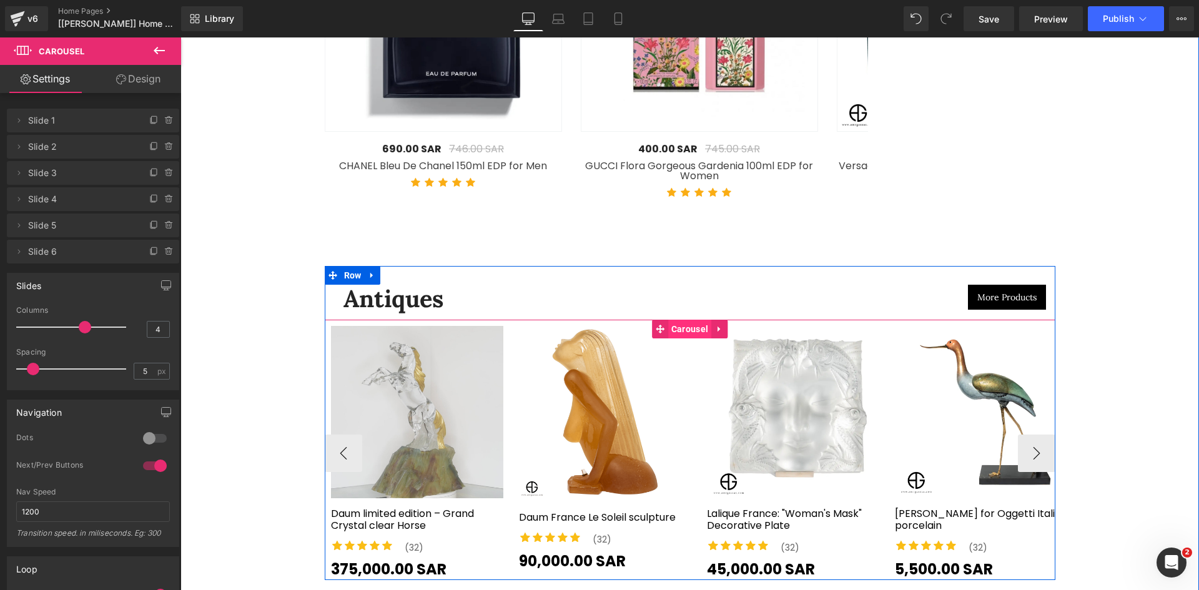
click at [690, 320] on span "Carousel" at bounding box center [689, 329] width 43 height 19
